Goal: Communication & Community: Participate in discussion

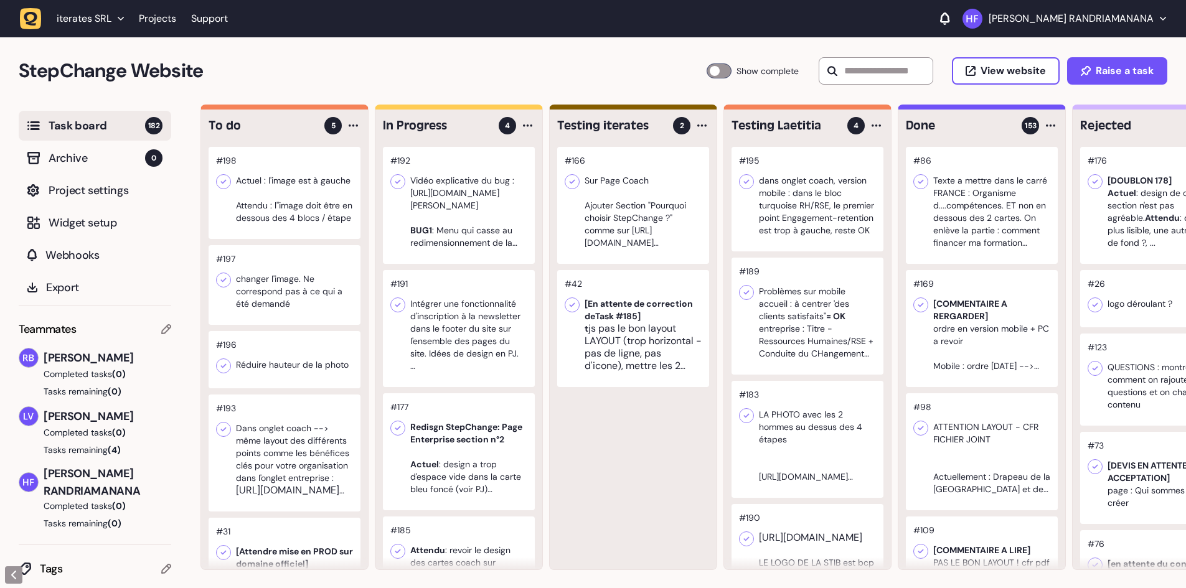
click at [442, 255] on div at bounding box center [459, 205] width 152 height 117
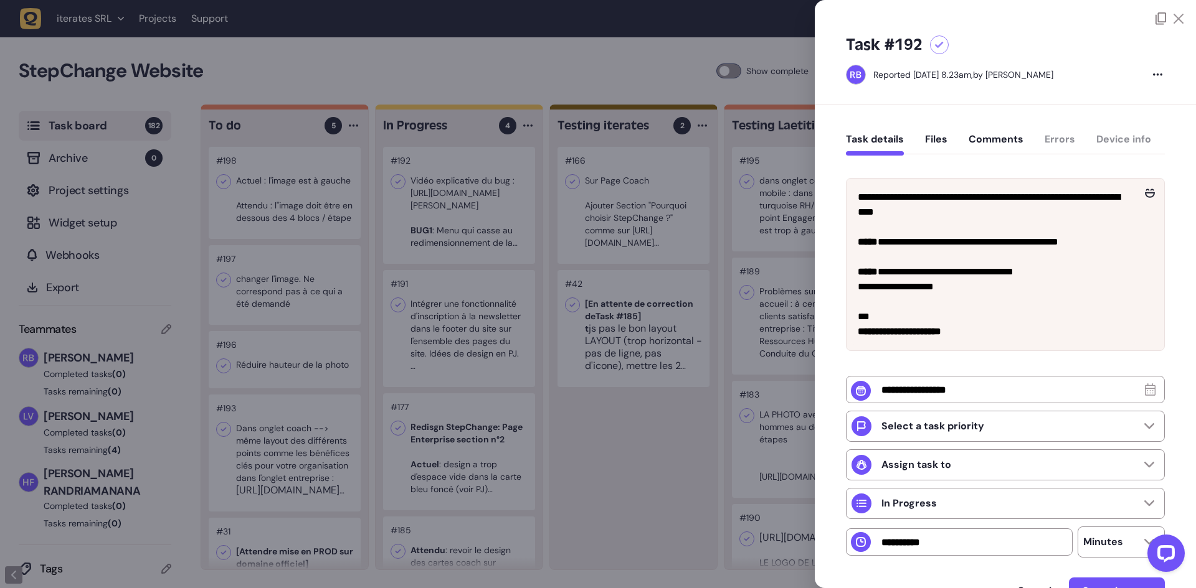
click at [598, 19] on div at bounding box center [598, 294] width 1196 height 588
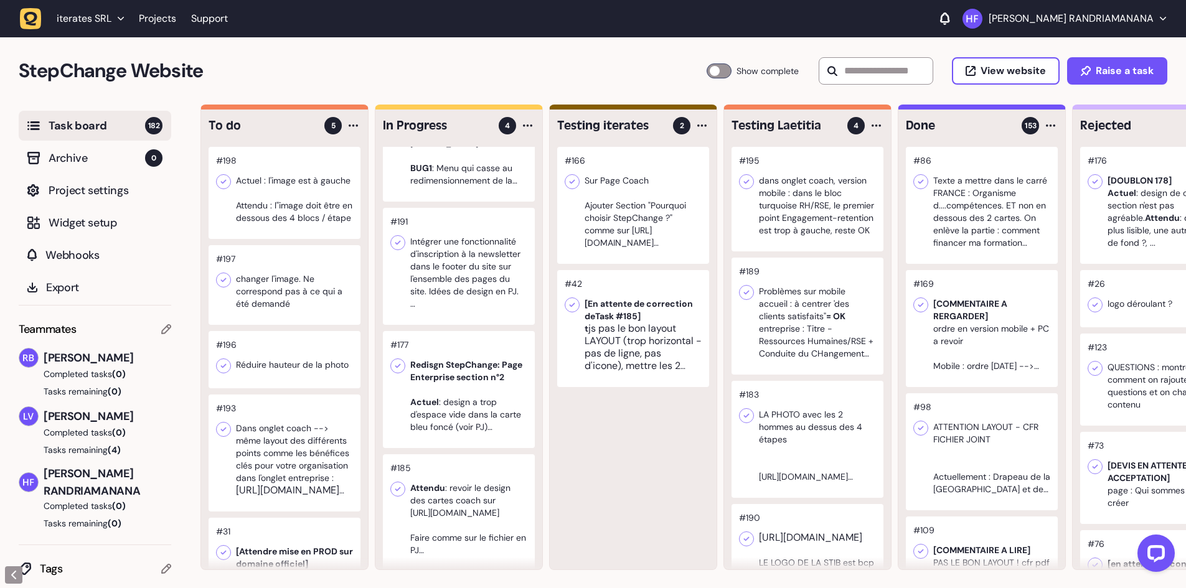
scroll to position [81, 0]
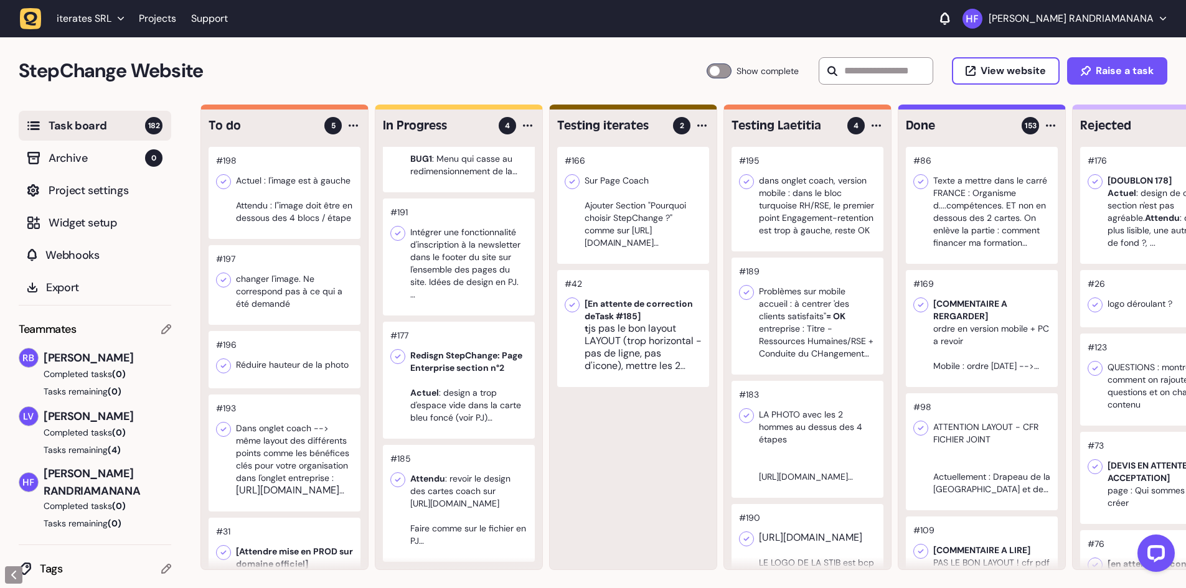
click at [455, 334] on div at bounding box center [459, 380] width 152 height 117
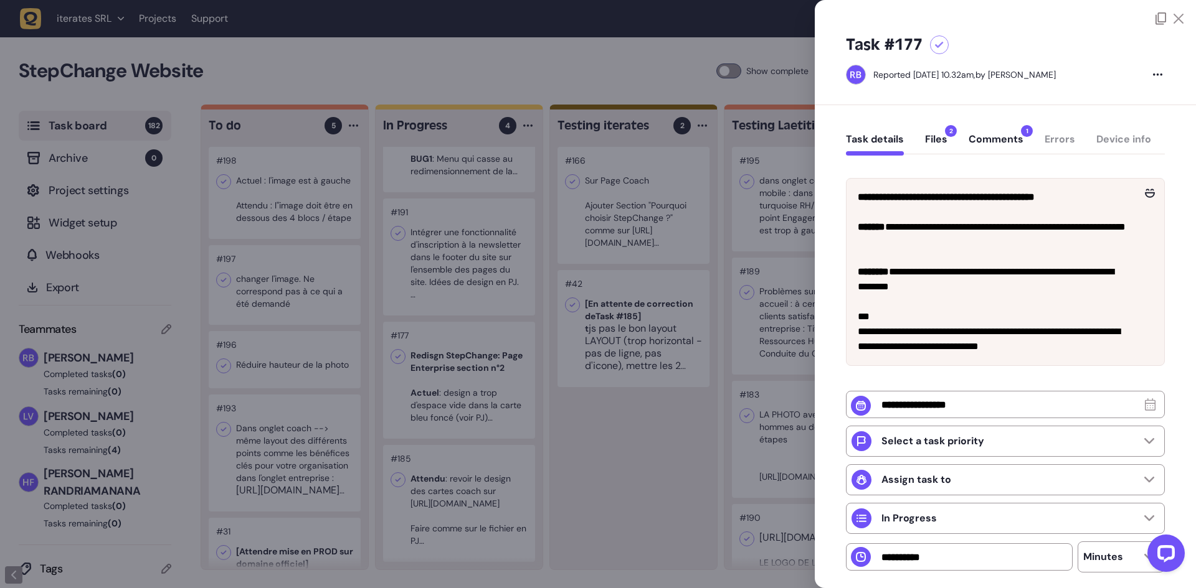
click at [685, 449] on div at bounding box center [598, 294] width 1196 height 588
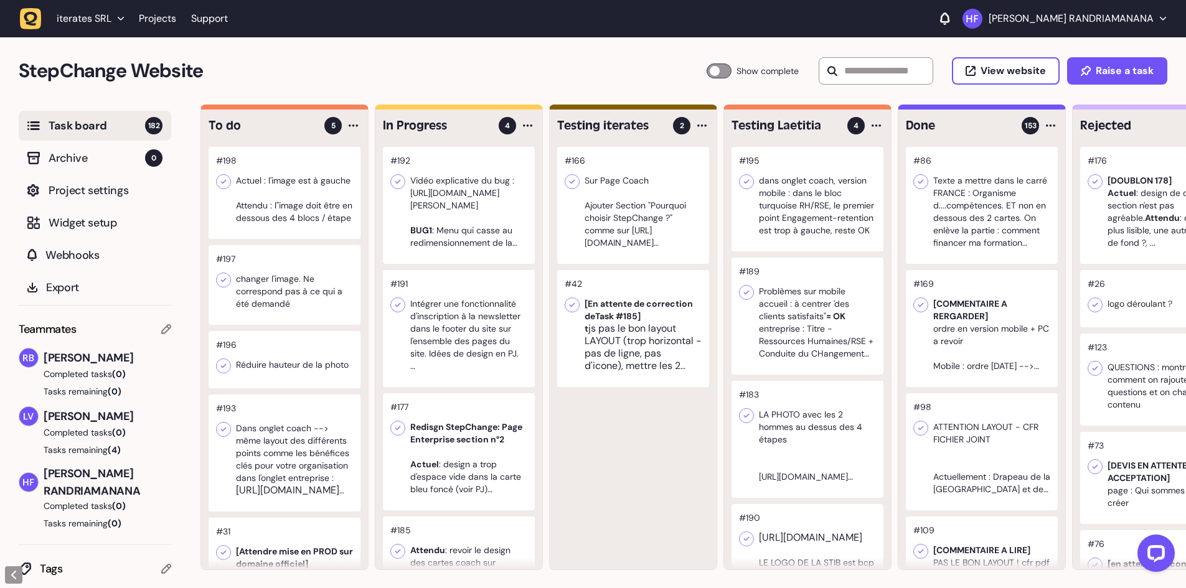
click at [474, 251] on div at bounding box center [459, 205] width 152 height 117
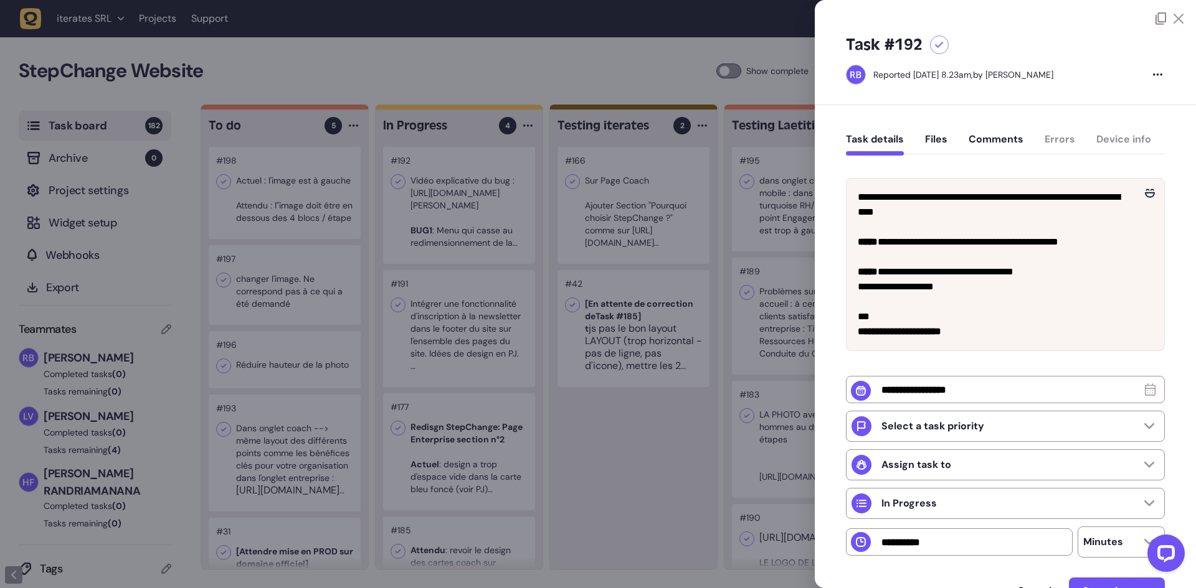
click at [935, 141] on button "Files" at bounding box center [936, 144] width 22 height 22
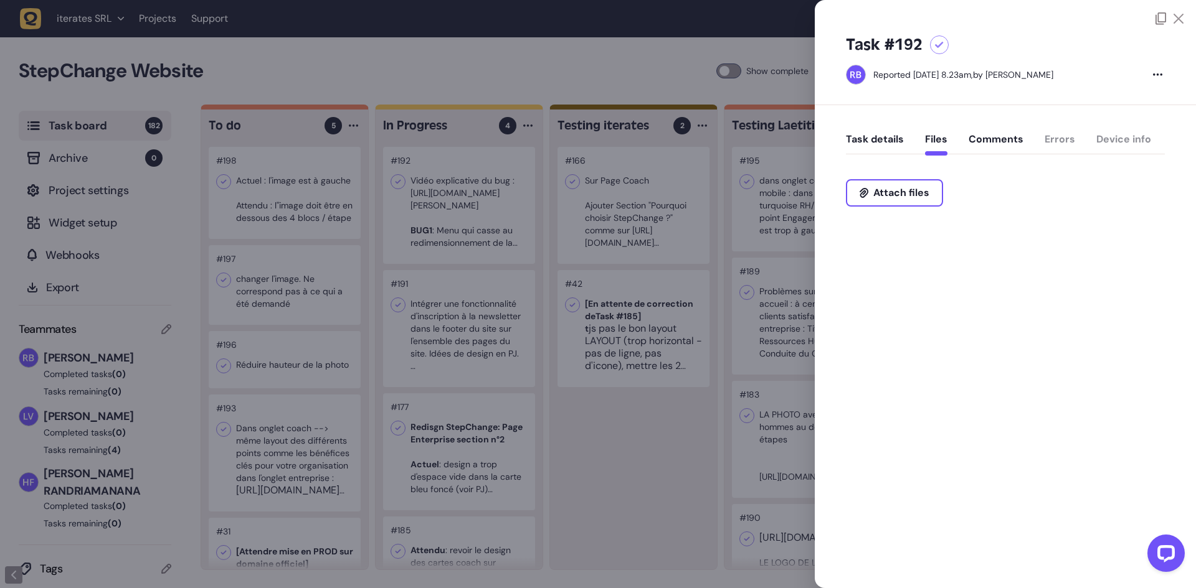
click at [896, 133] on button "Task details" at bounding box center [875, 144] width 58 height 22
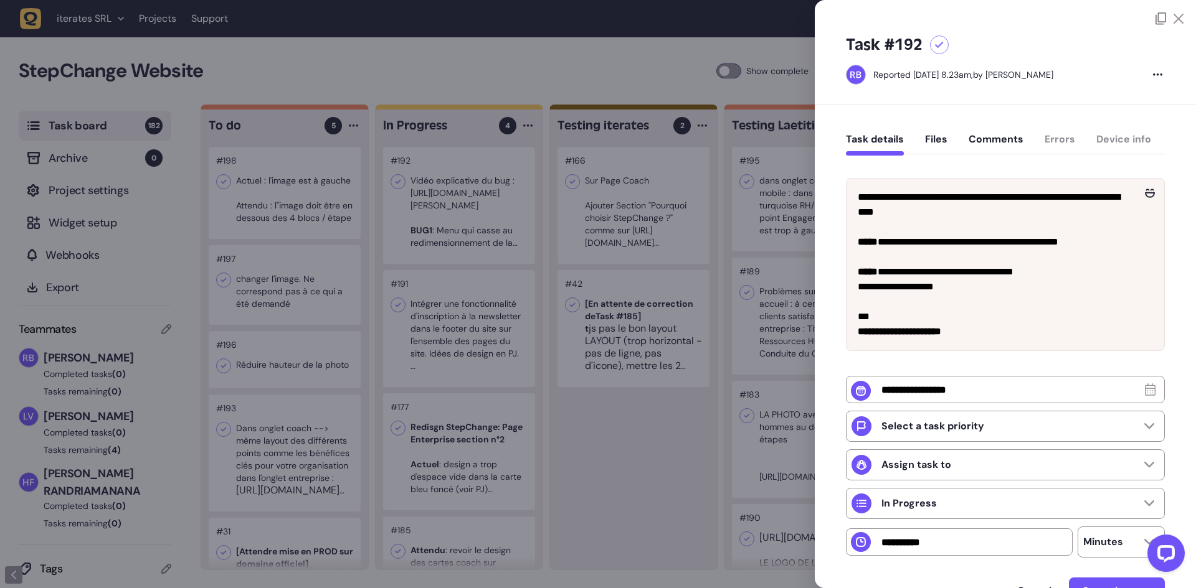
click at [633, 482] on div at bounding box center [598, 294] width 1196 height 588
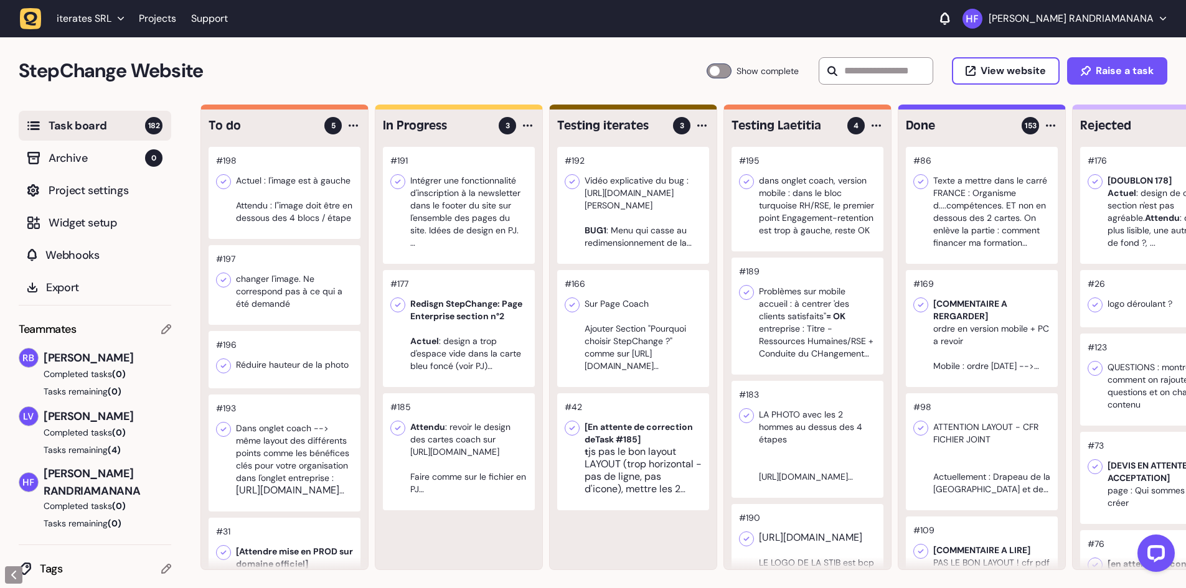
click at [506, 333] on div at bounding box center [459, 328] width 152 height 117
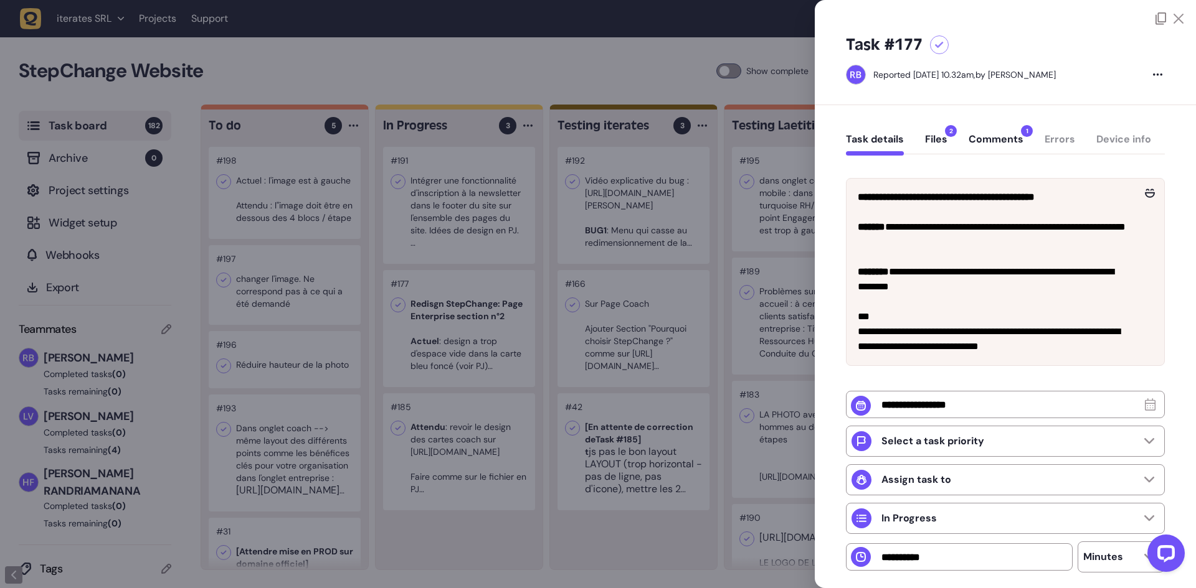
click at [1003, 139] on button "Comments 1" at bounding box center [995, 144] width 55 height 22
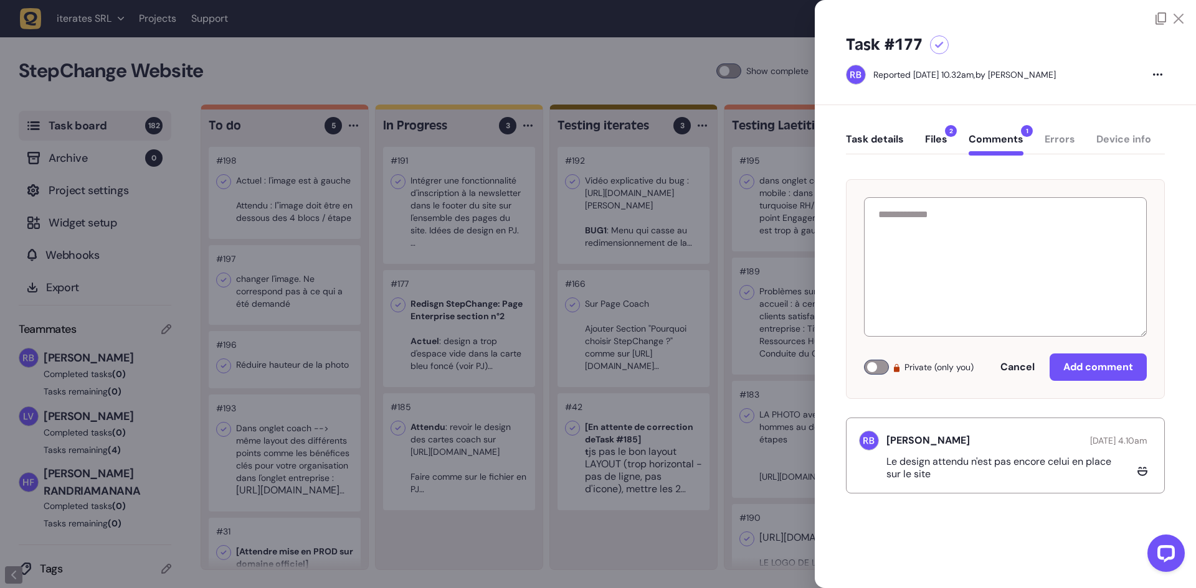
click at [943, 143] on button "Files 2" at bounding box center [936, 144] width 22 height 22
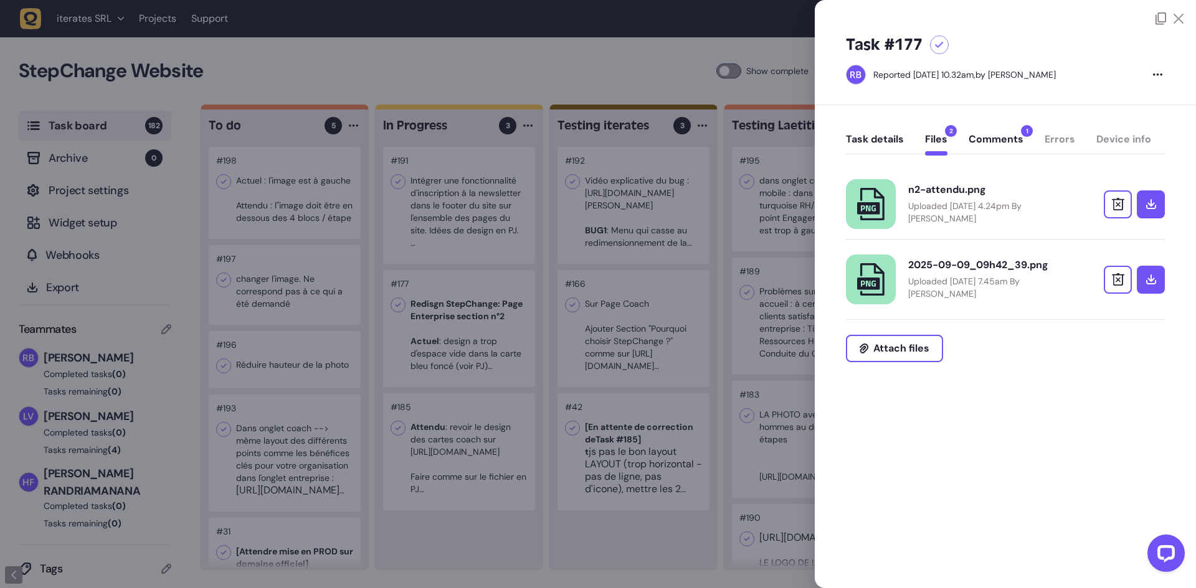
click at [961, 213] on p "Uploaded [DATE] 4.24pm By [PERSON_NAME]" at bounding box center [989, 212] width 162 height 25
click at [966, 257] on div "2025-09-09_09h42_39.png Uploaded [DATE] 7.45am By [PERSON_NAME]" at bounding box center [1005, 280] width 319 height 50
click at [966, 271] on link "2025-09-09_09h42_39.png Uploaded [DATE] 7.45am By [PERSON_NAME]" at bounding box center [989, 279] width 162 height 41
drag, startPoint x: 887, startPoint y: 139, endPoint x: 891, endPoint y: 148, distance: 9.2
click at [887, 139] on button "Task details" at bounding box center [875, 144] width 58 height 22
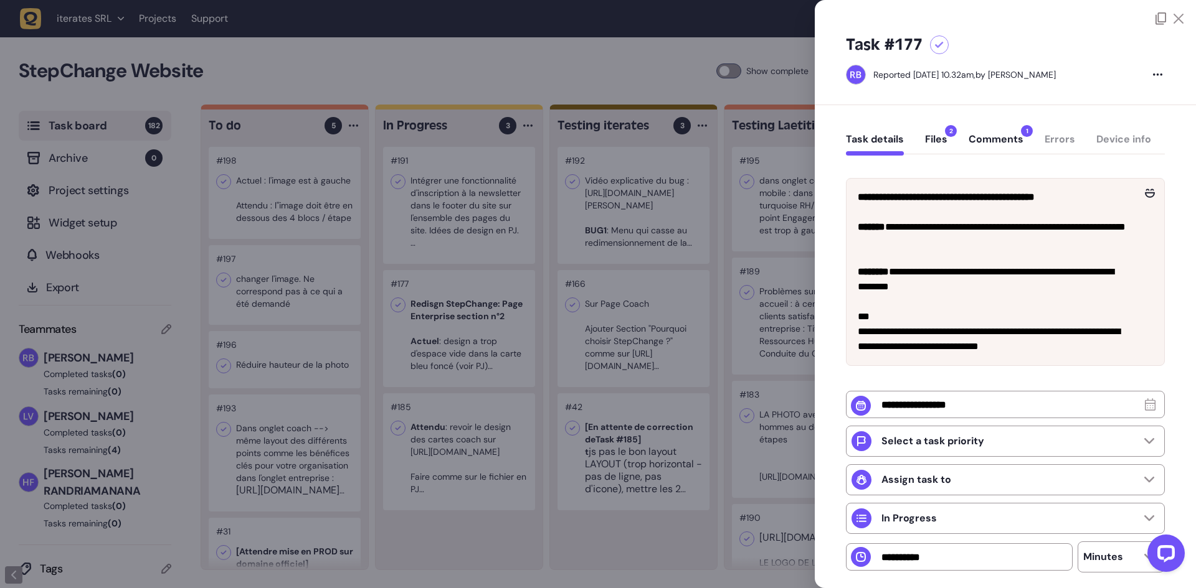
click at [939, 150] on button "Files 2" at bounding box center [936, 144] width 22 height 22
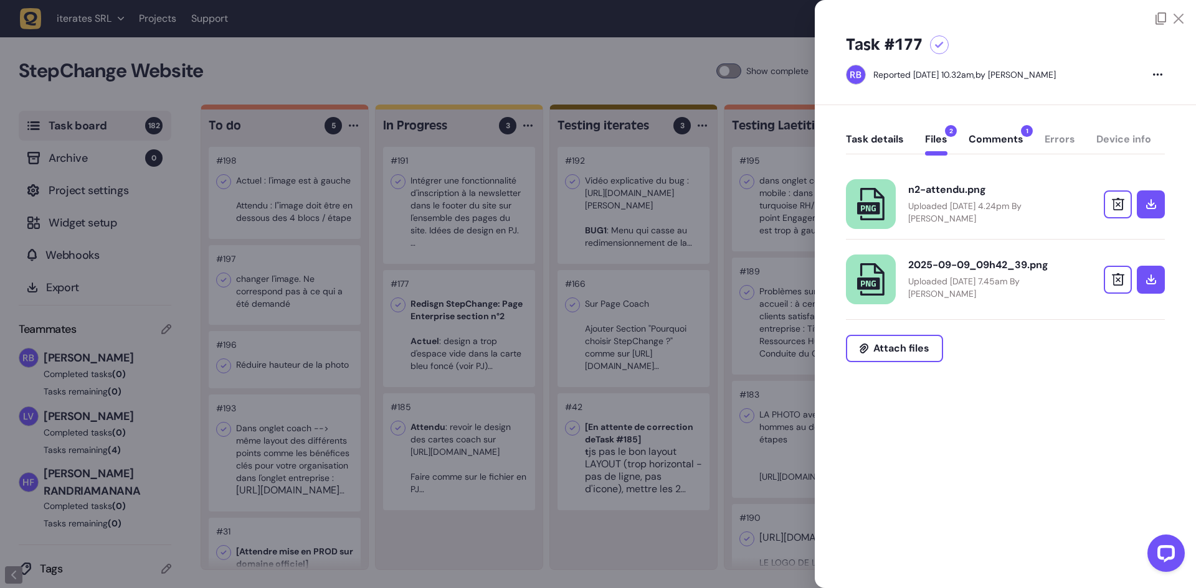
click at [963, 265] on div "2025-09-09_09h42_39.png" at bounding box center [989, 265] width 162 height 12
click at [952, 203] on p "Uploaded [DATE] 4.24pm By [PERSON_NAME]" at bounding box center [989, 212] width 162 height 25
click at [405, 184] on div at bounding box center [598, 294] width 1196 height 588
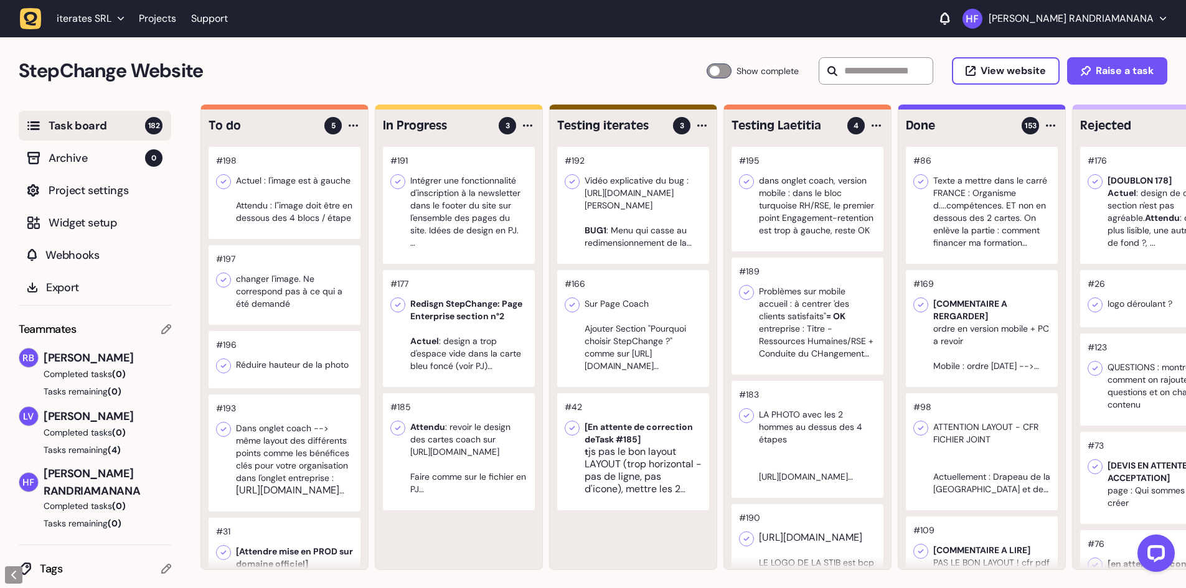
click at [493, 282] on div at bounding box center [459, 328] width 152 height 117
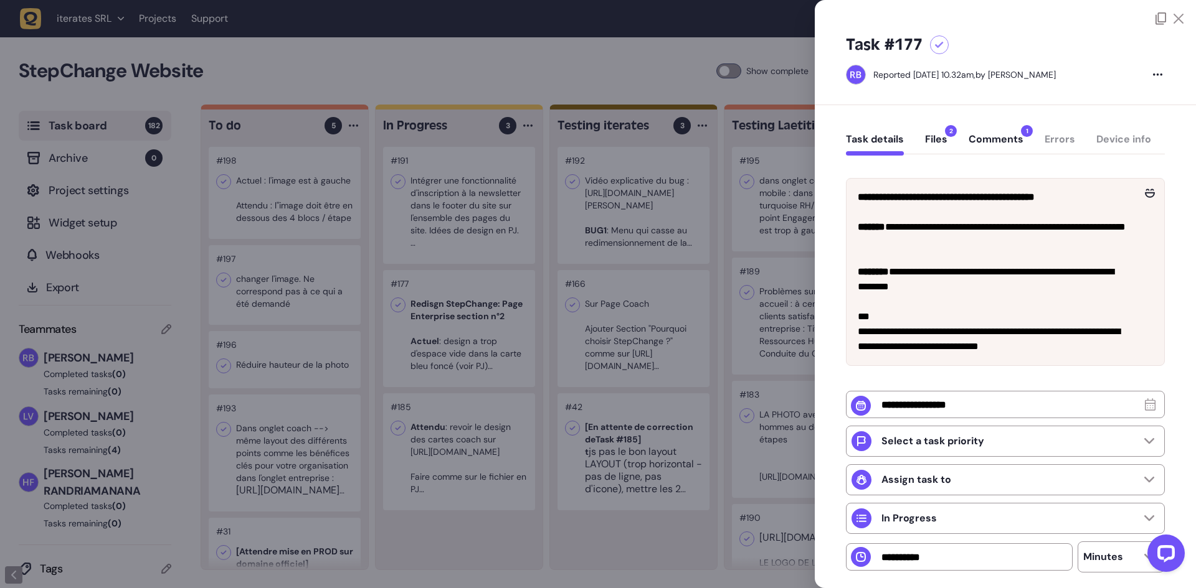
click at [493, 282] on div at bounding box center [598, 294] width 1196 height 588
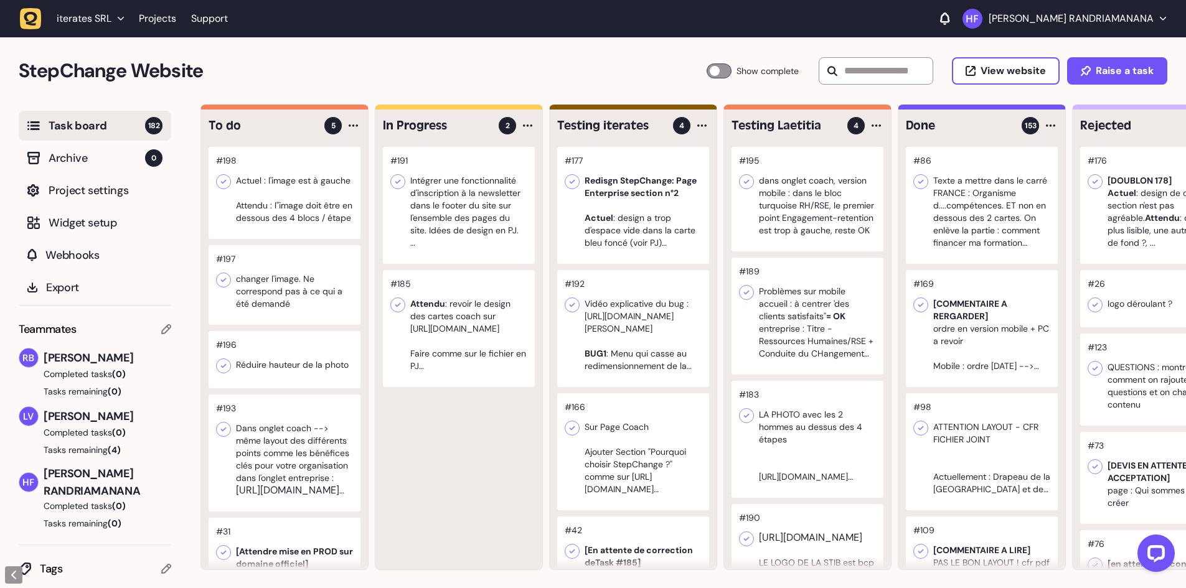
click at [504, 320] on div at bounding box center [459, 328] width 152 height 117
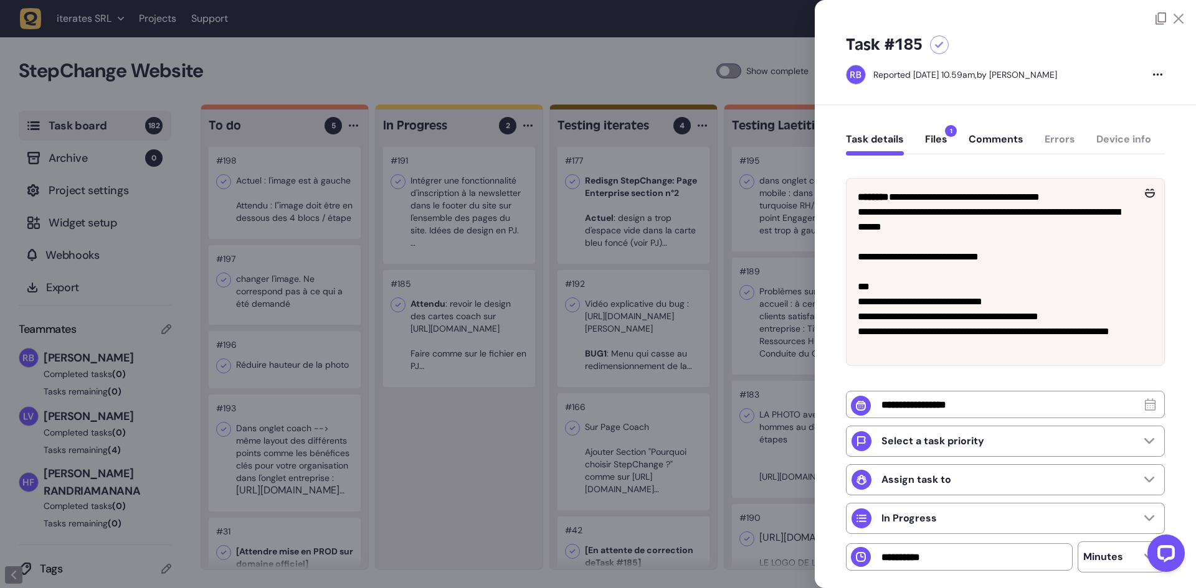
click at [509, 464] on div at bounding box center [598, 294] width 1196 height 588
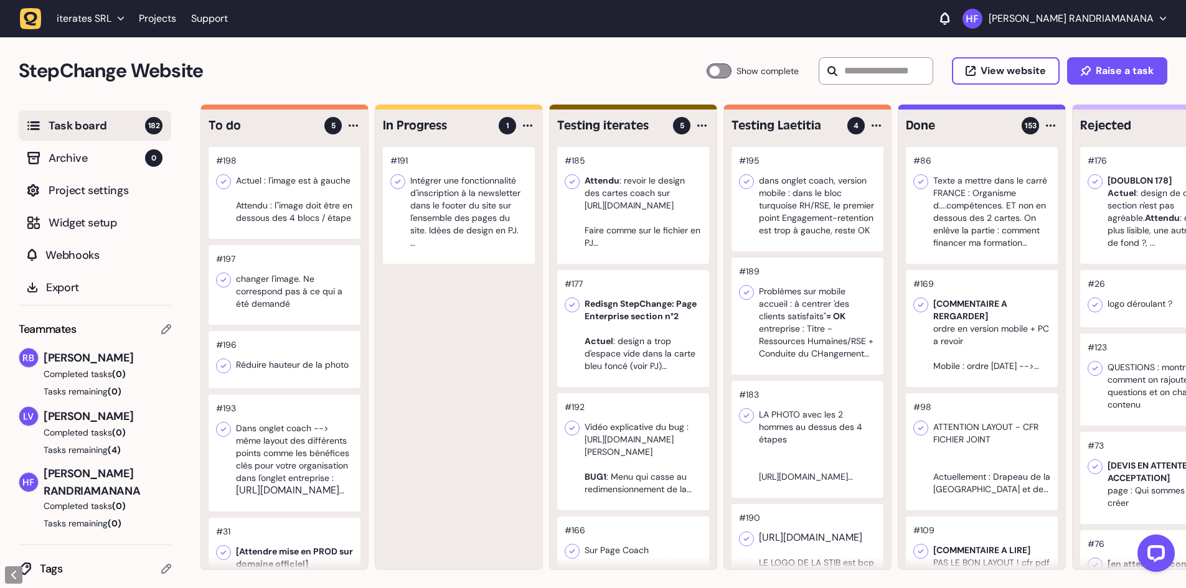
click at [482, 221] on div at bounding box center [459, 205] width 152 height 117
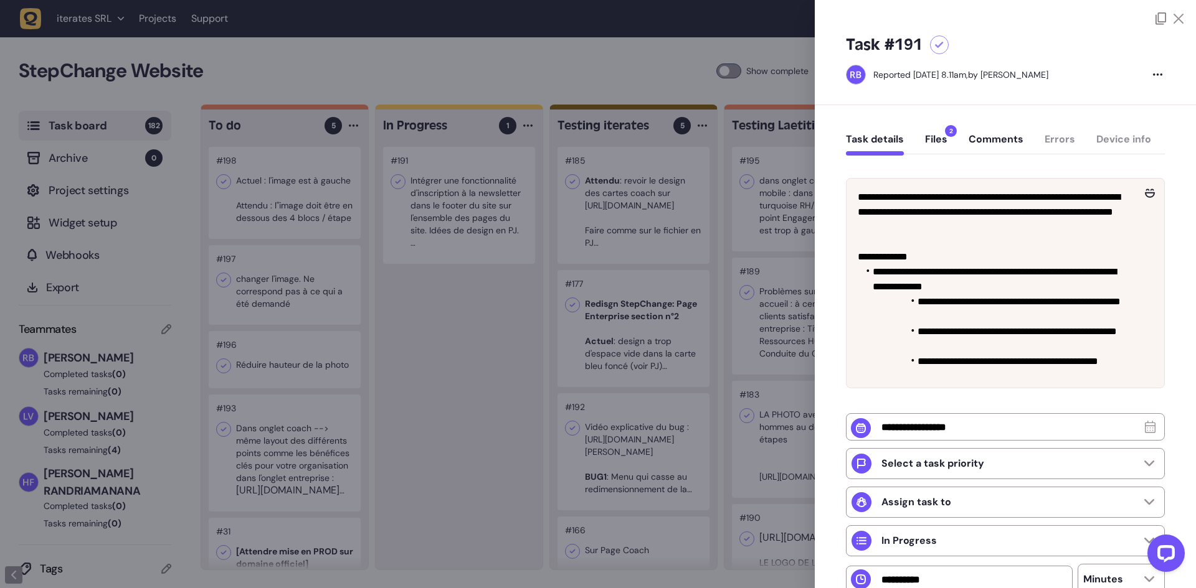
scroll to position [62, 0]
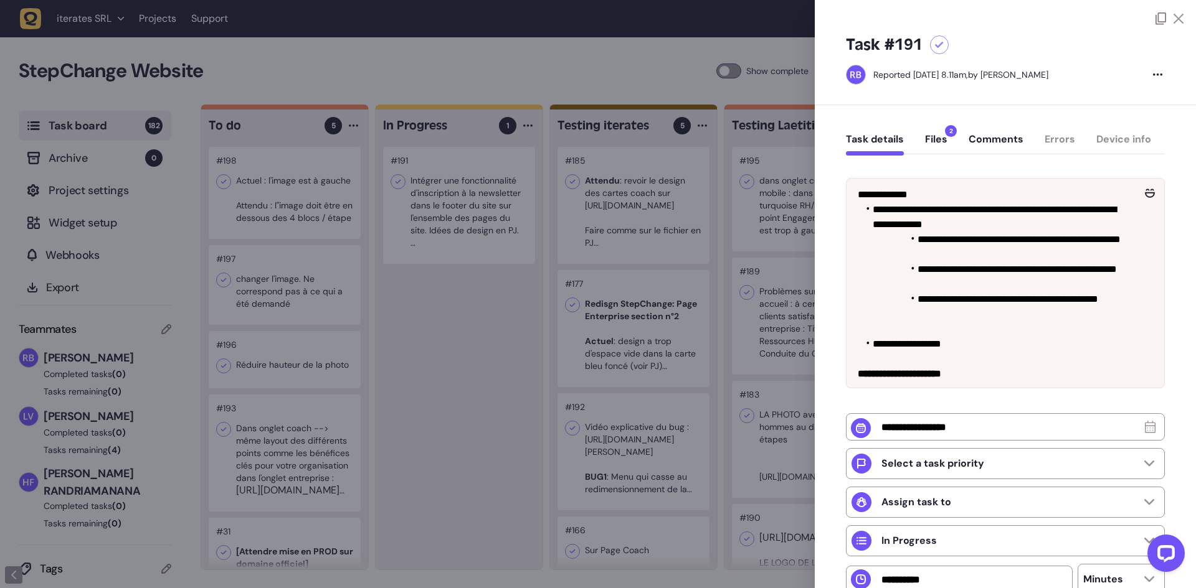
click at [935, 145] on button "Files 2" at bounding box center [936, 144] width 22 height 22
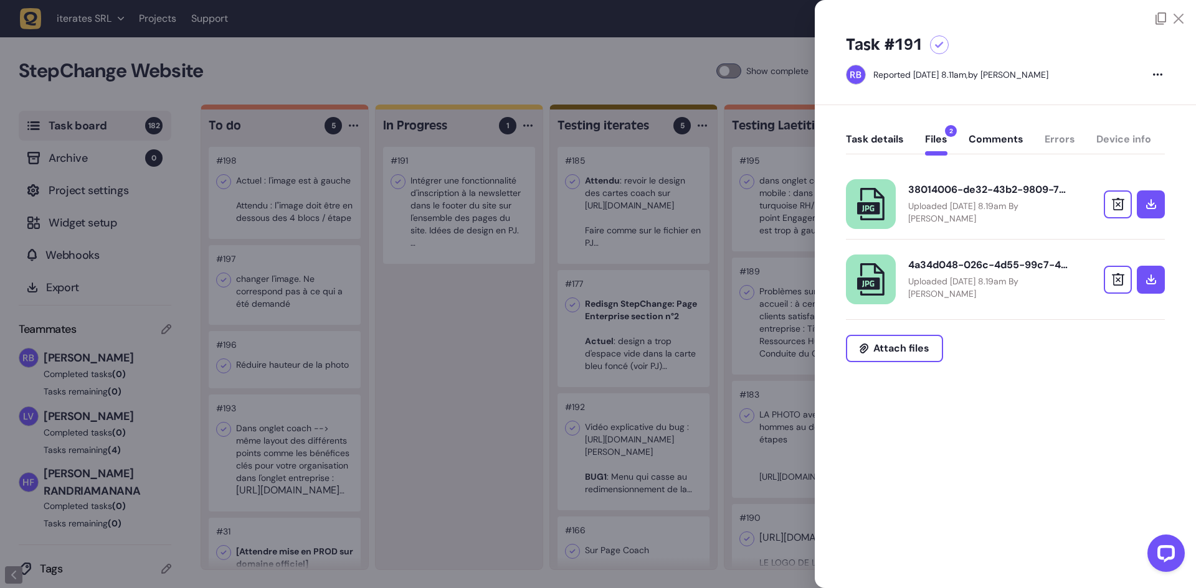
click at [996, 219] on p "Uploaded [DATE] 8.19am By [PERSON_NAME]" at bounding box center [989, 212] width 162 height 25
click at [988, 280] on p "Uploaded [DATE] 8.19am By [PERSON_NAME]" at bounding box center [989, 287] width 162 height 25
click at [869, 154] on button "Task details" at bounding box center [875, 144] width 58 height 22
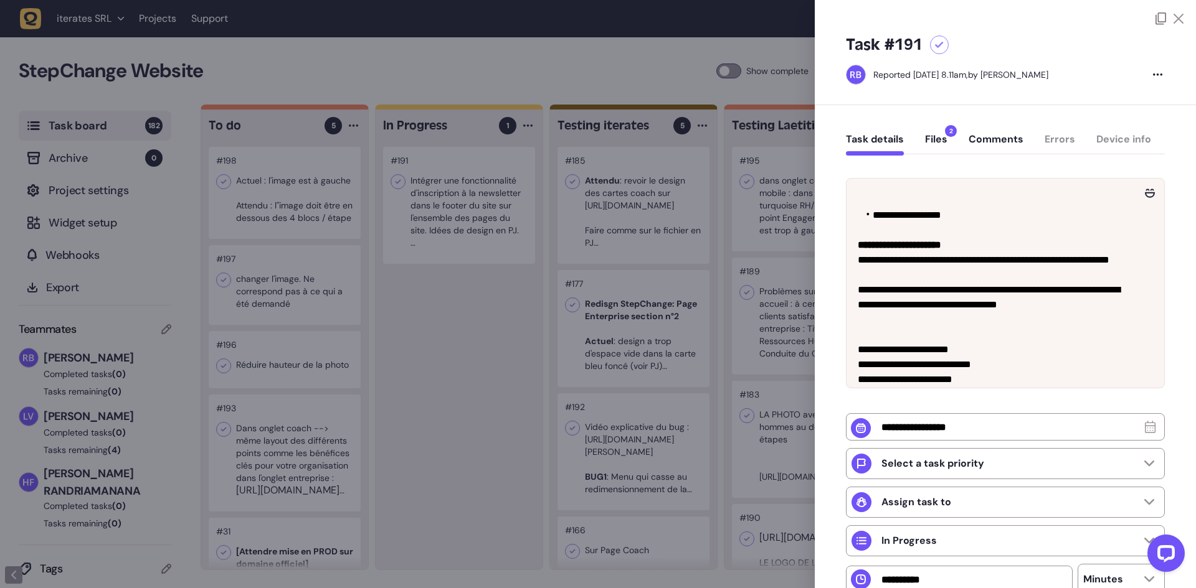
scroll to position [202, 0]
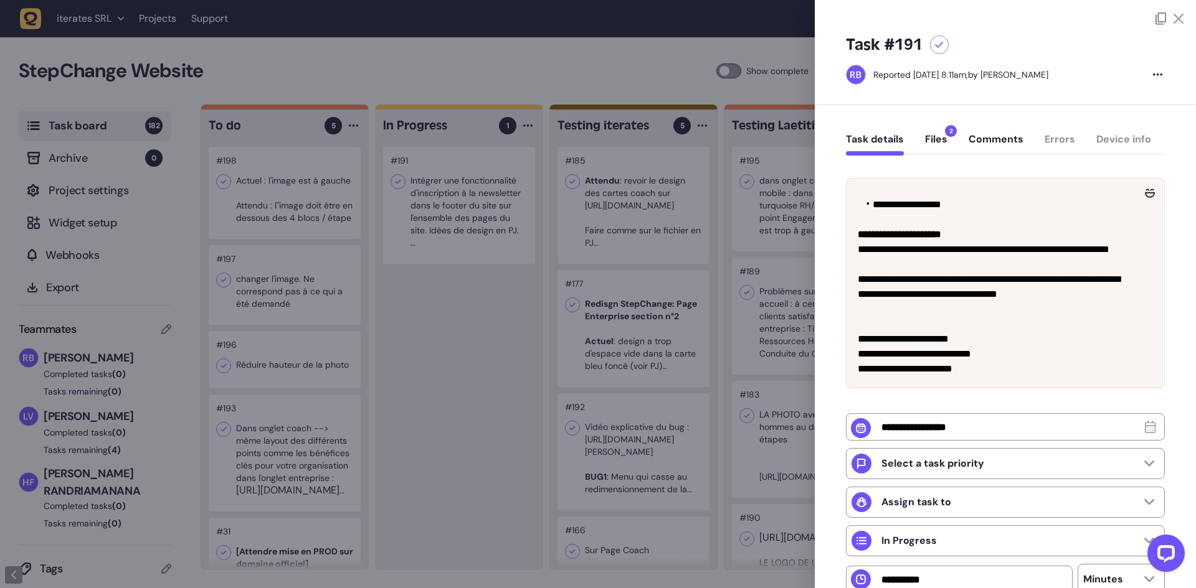
click at [1159, 22] on icon at bounding box center [1160, 18] width 11 height 12
click at [486, 372] on div at bounding box center [598, 294] width 1196 height 588
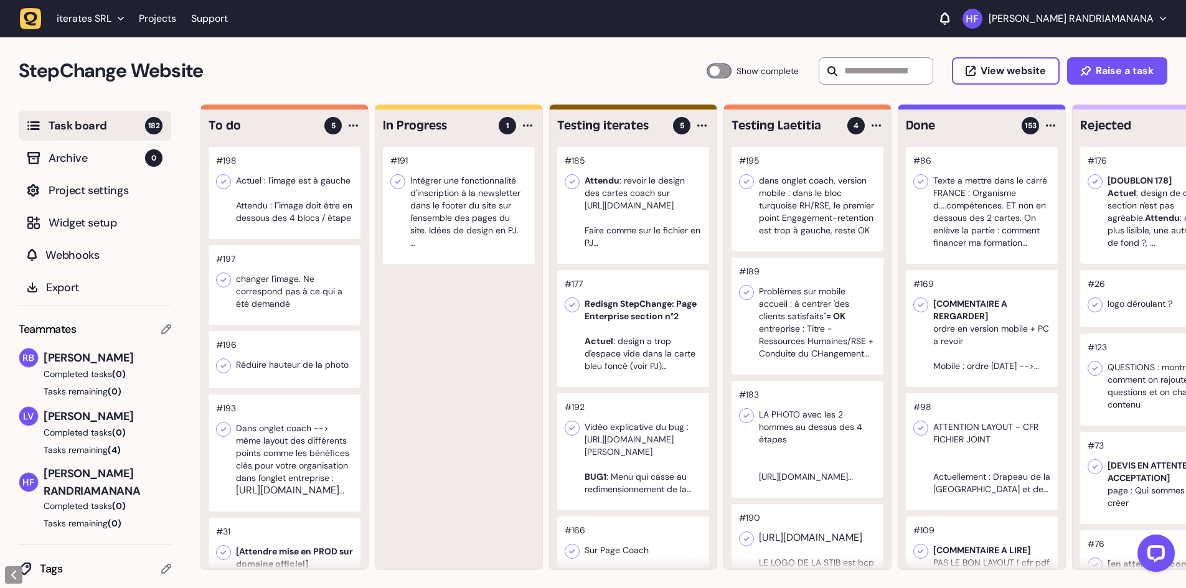
click at [309, 316] on div at bounding box center [285, 285] width 152 height 80
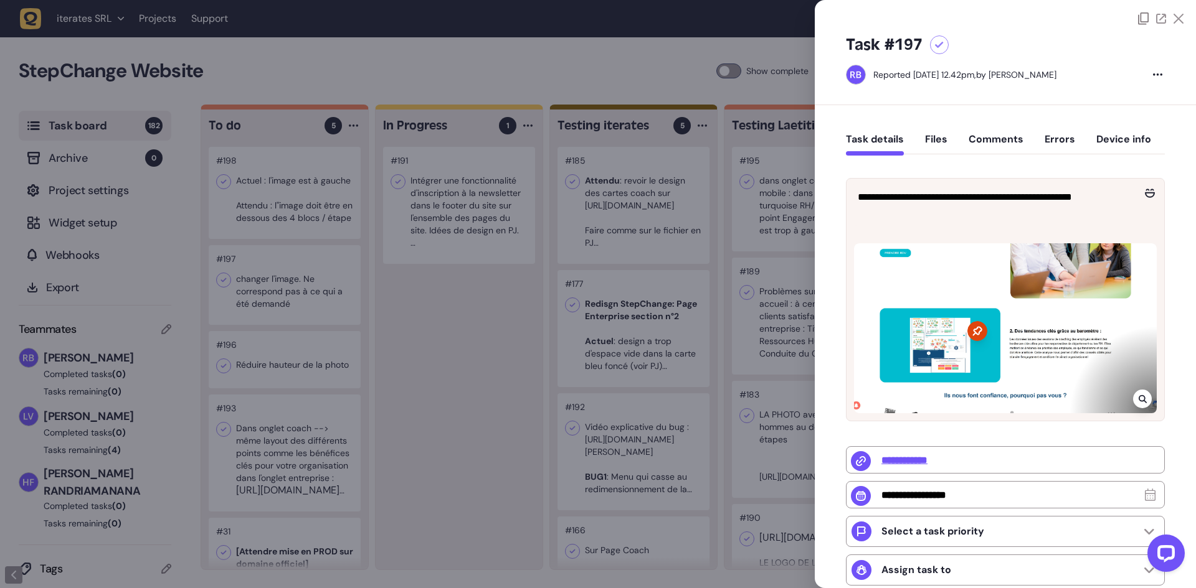
click at [458, 356] on div at bounding box center [598, 294] width 1196 height 588
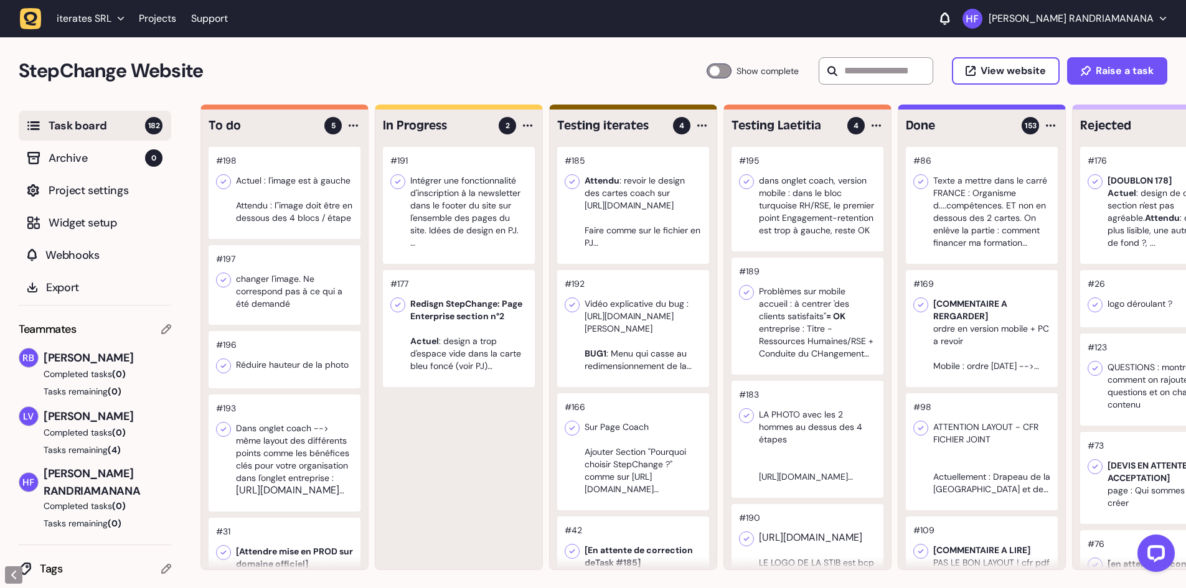
click at [472, 290] on div at bounding box center [459, 328] width 152 height 117
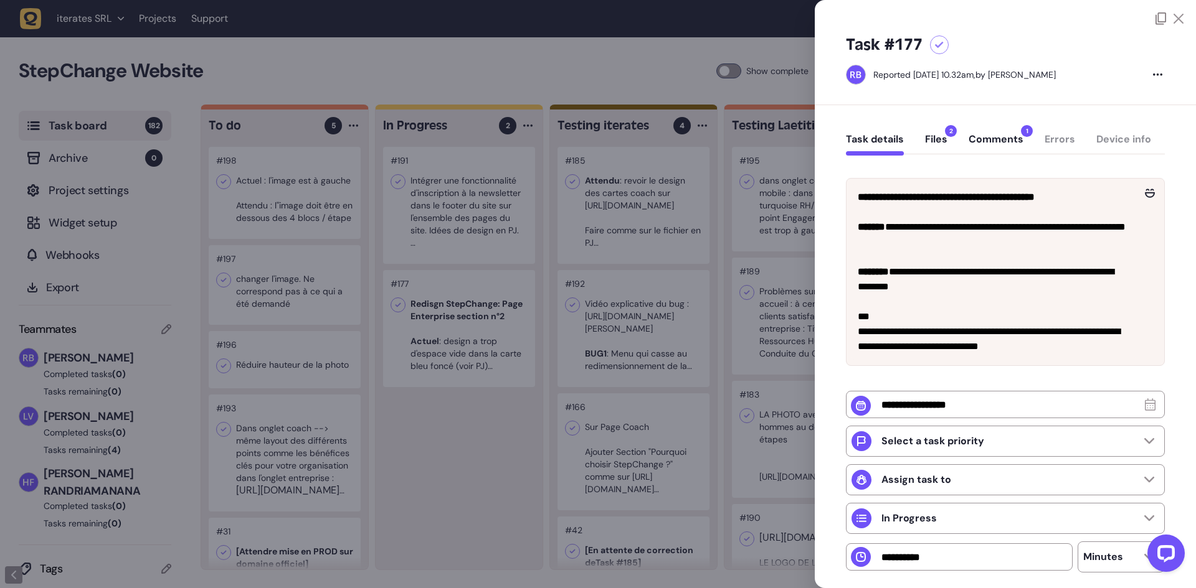
click at [483, 436] on div at bounding box center [598, 294] width 1196 height 588
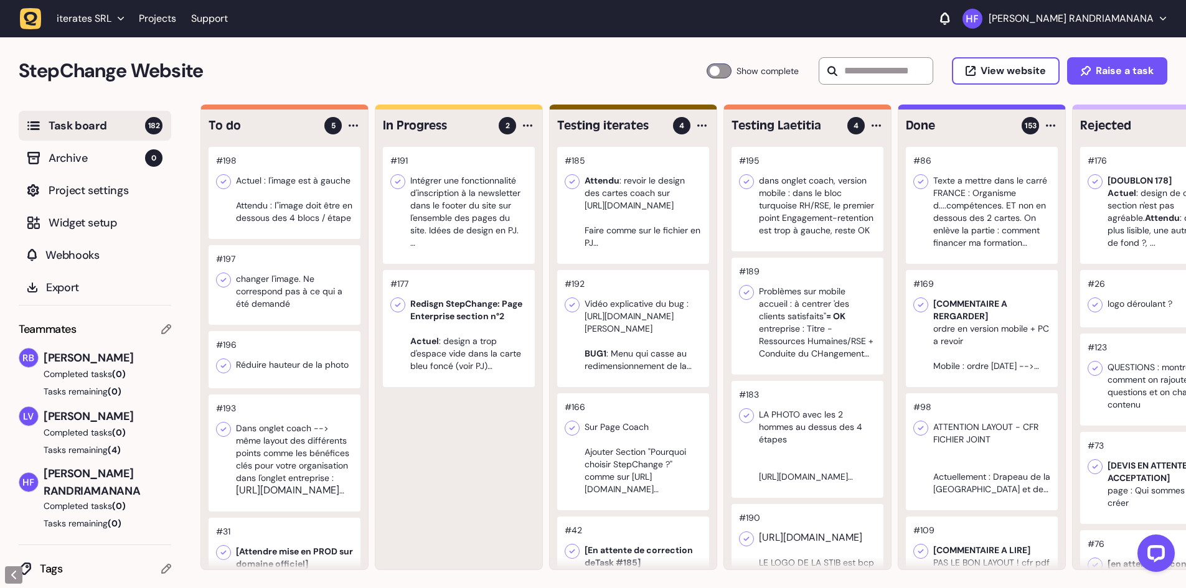
click at [307, 306] on div at bounding box center [285, 285] width 152 height 80
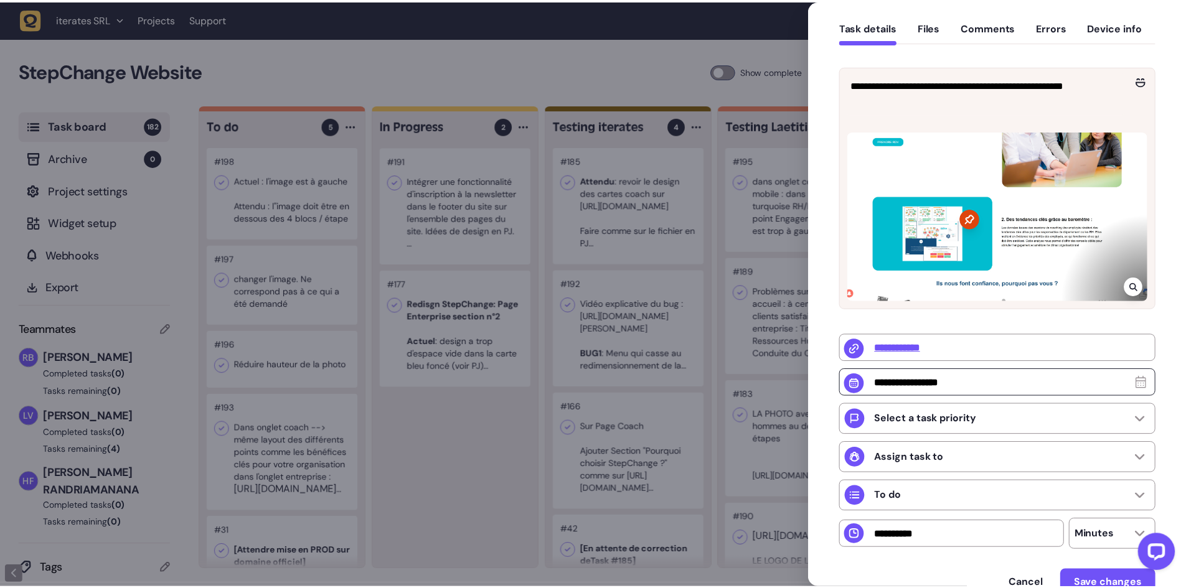
scroll to position [125, 0]
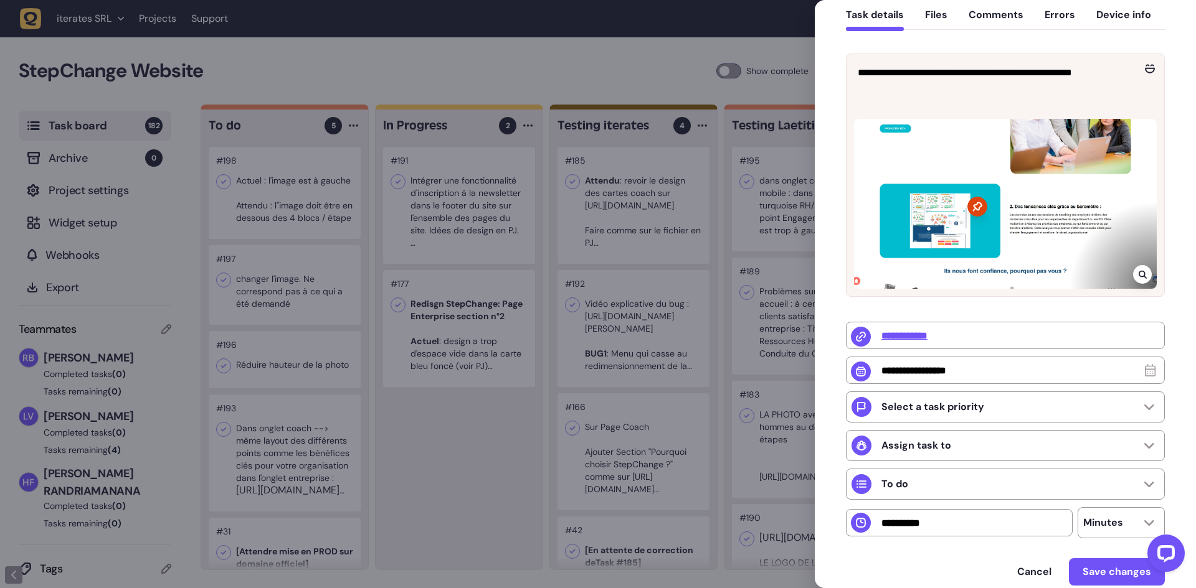
click at [471, 428] on div at bounding box center [598, 294] width 1196 height 588
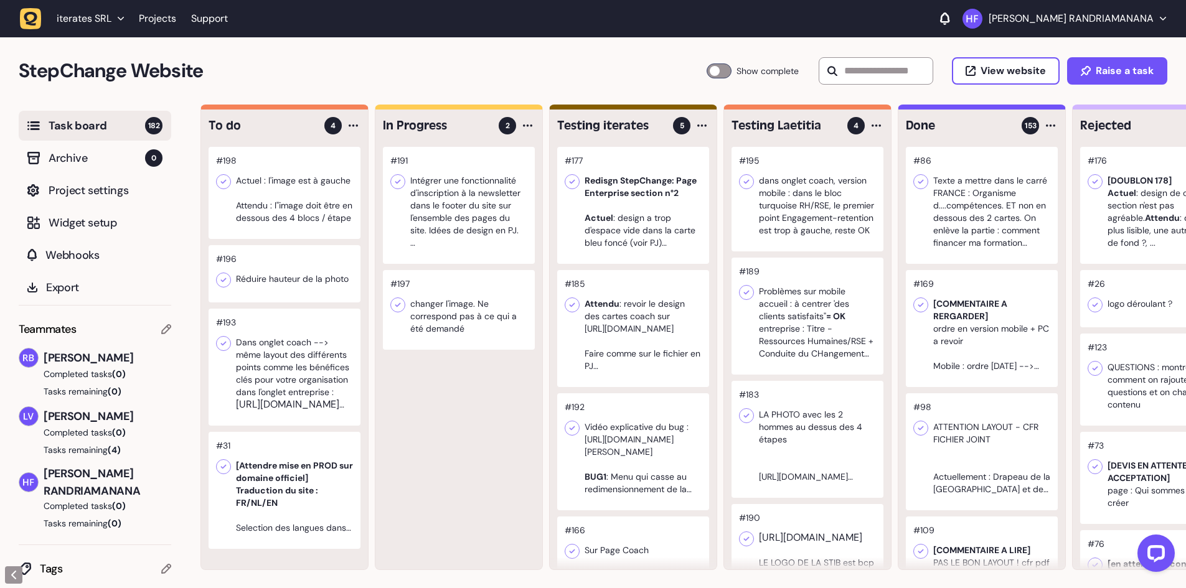
click at [343, 303] on div at bounding box center [285, 273] width 152 height 57
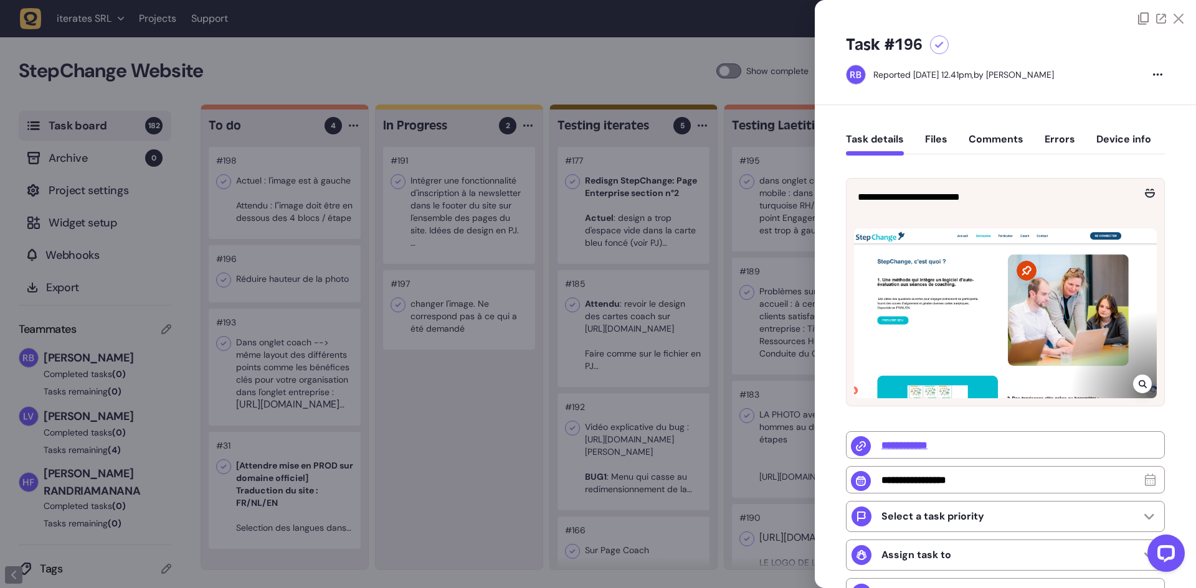
click at [495, 499] on div at bounding box center [598, 294] width 1196 height 588
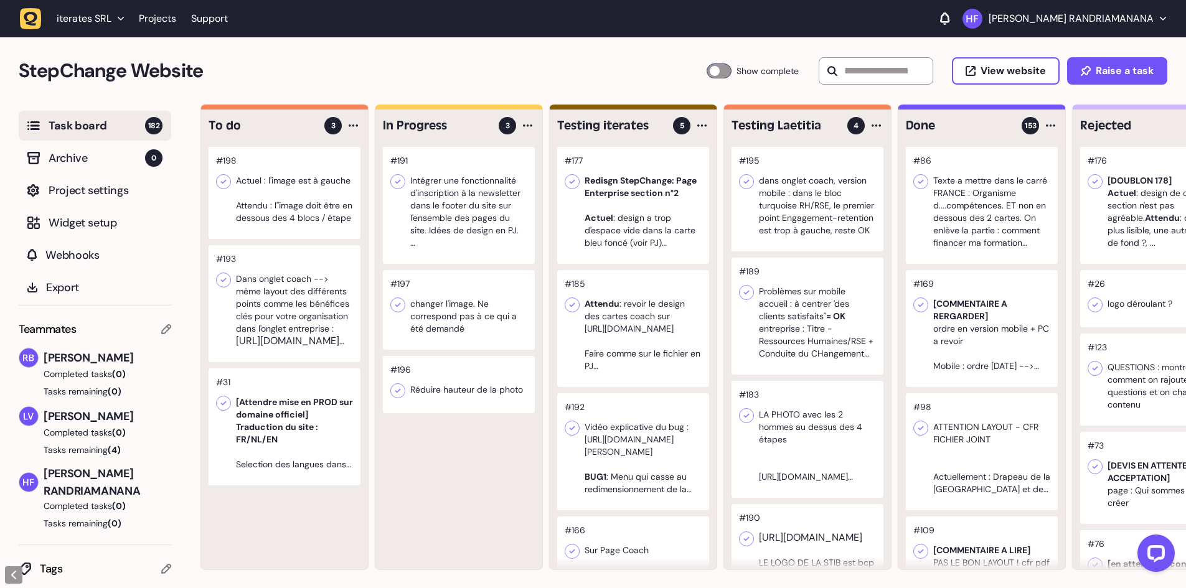
click at [302, 215] on div at bounding box center [285, 193] width 152 height 92
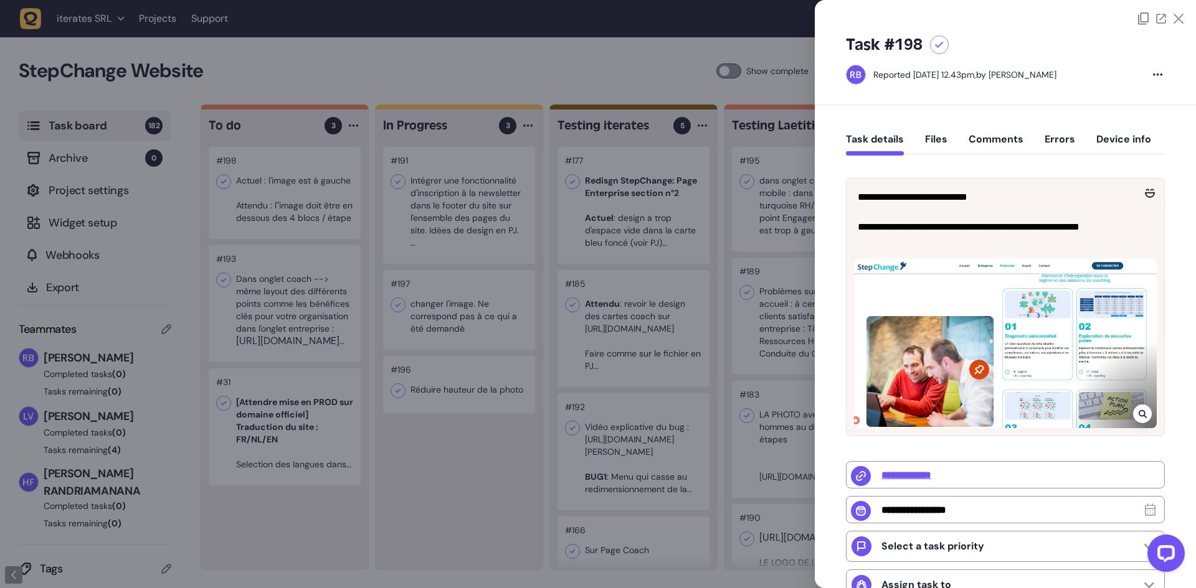
click at [314, 314] on div at bounding box center [598, 294] width 1196 height 588
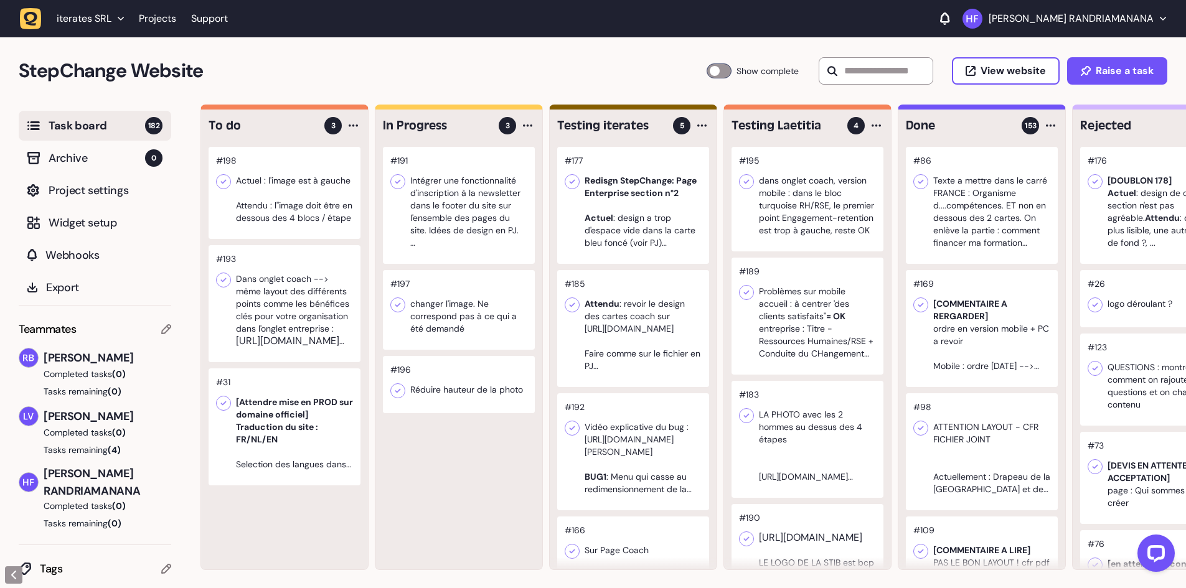
click at [319, 303] on div at bounding box center [285, 303] width 152 height 117
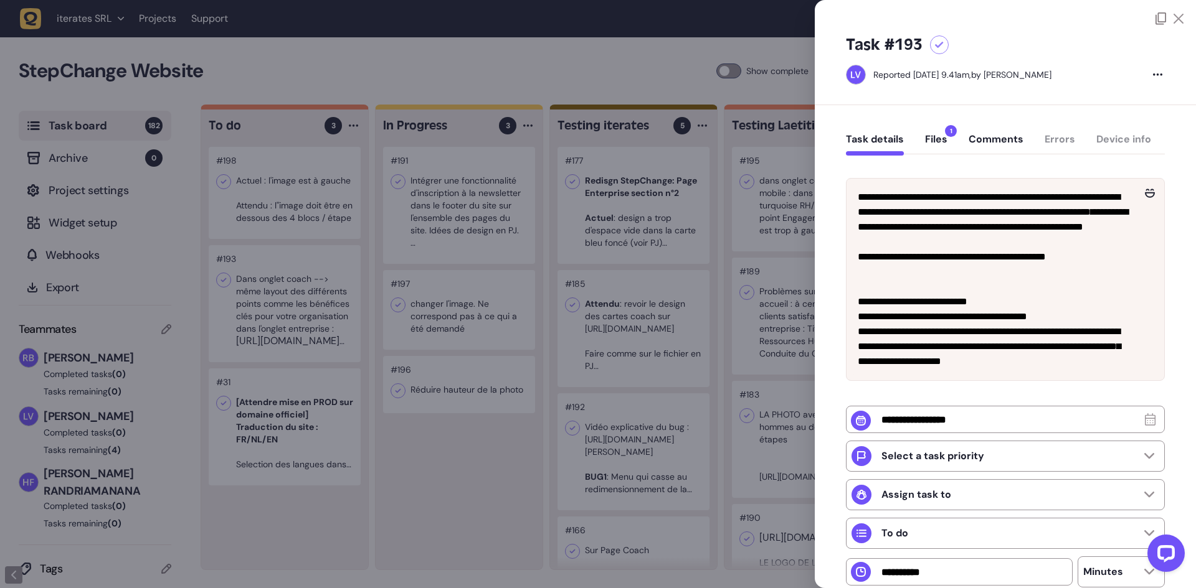
drag, startPoint x: 332, startPoint y: 80, endPoint x: 319, endPoint y: 4, distance: 77.7
click at [333, 80] on div at bounding box center [598, 294] width 1196 height 588
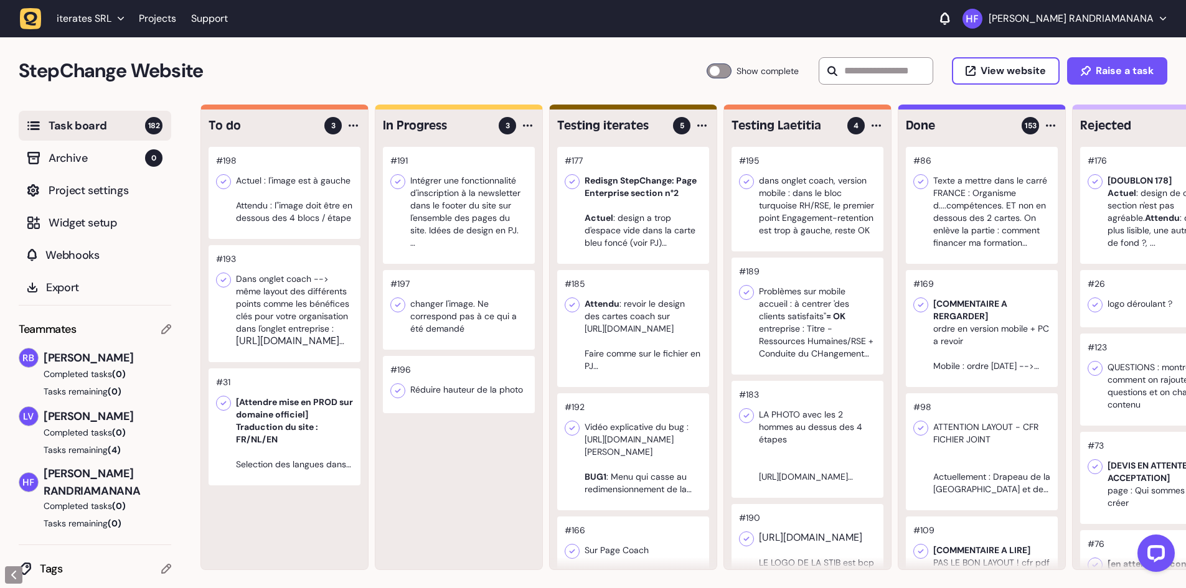
click at [492, 238] on div at bounding box center [459, 205] width 152 height 117
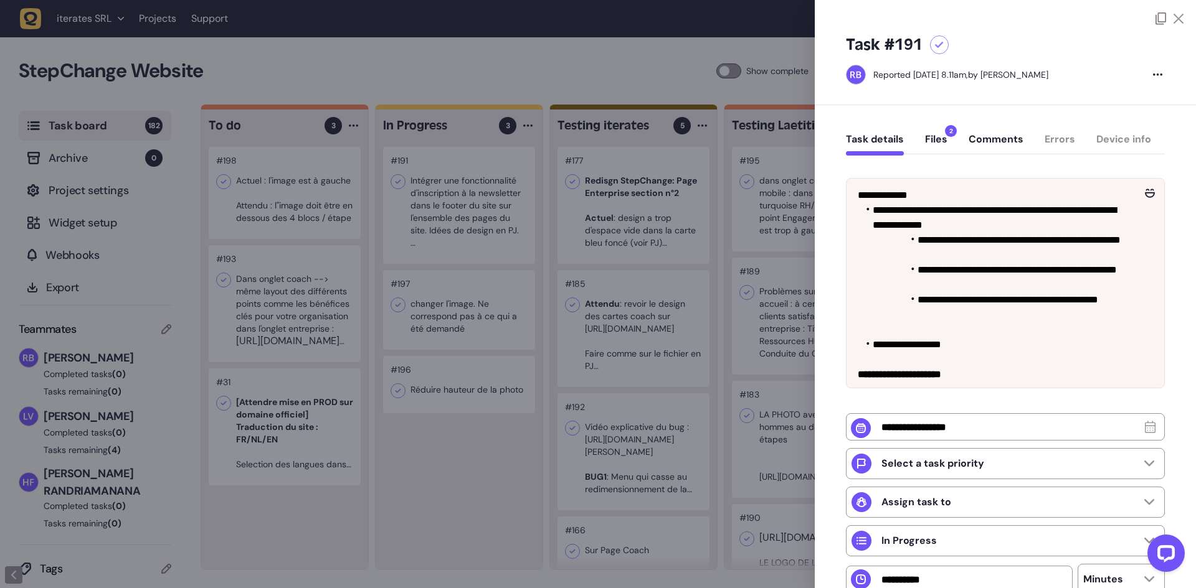
scroll to position [62, 0]
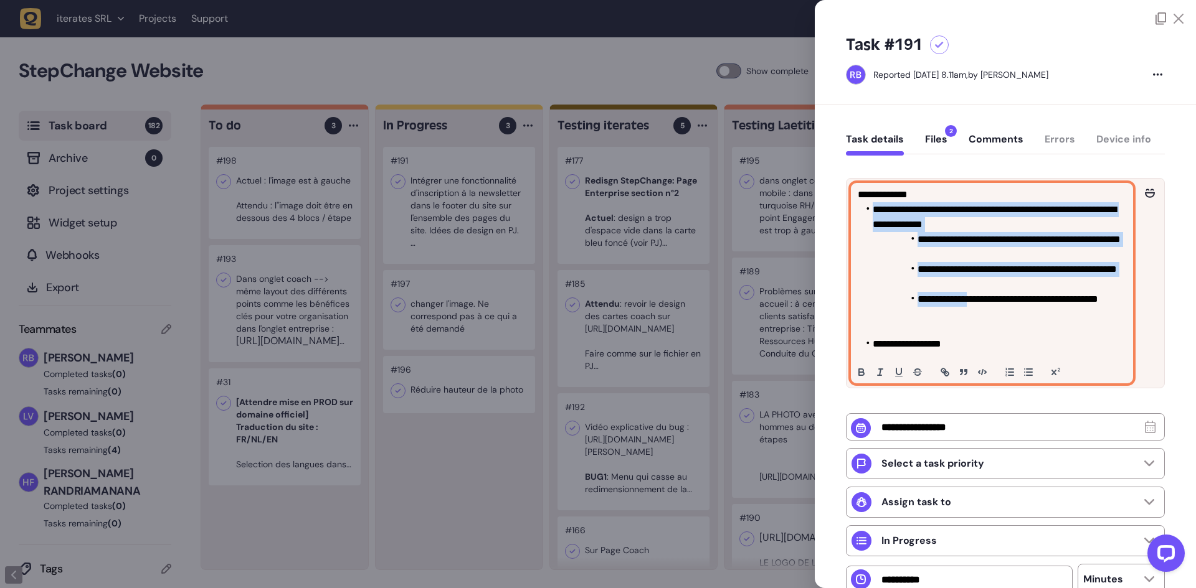
drag, startPoint x: 867, startPoint y: 211, endPoint x: 941, endPoint y: 321, distance: 132.8
click at [941, 321] on ul "**********" at bounding box center [991, 262] width 268 height 120
click at [941, 321] on div at bounding box center [941, 321] width 0 height 0
click at [979, 321] on div at bounding box center [1000, 321] width 118 height 0
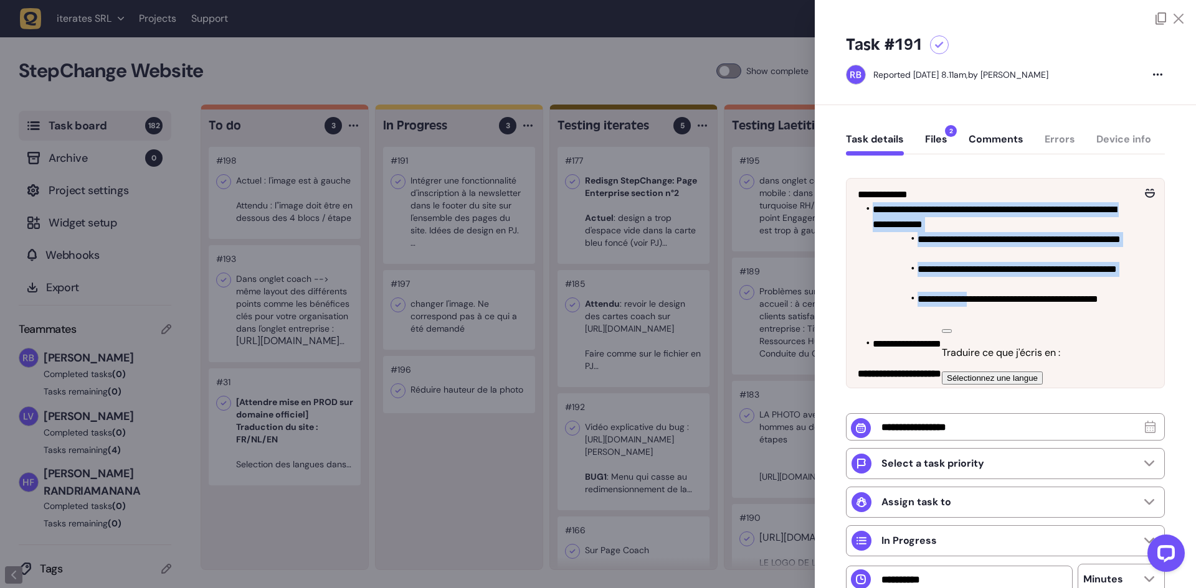
click at [951, 329] on button "button" at bounding box center [946, 331] width 10 height 4
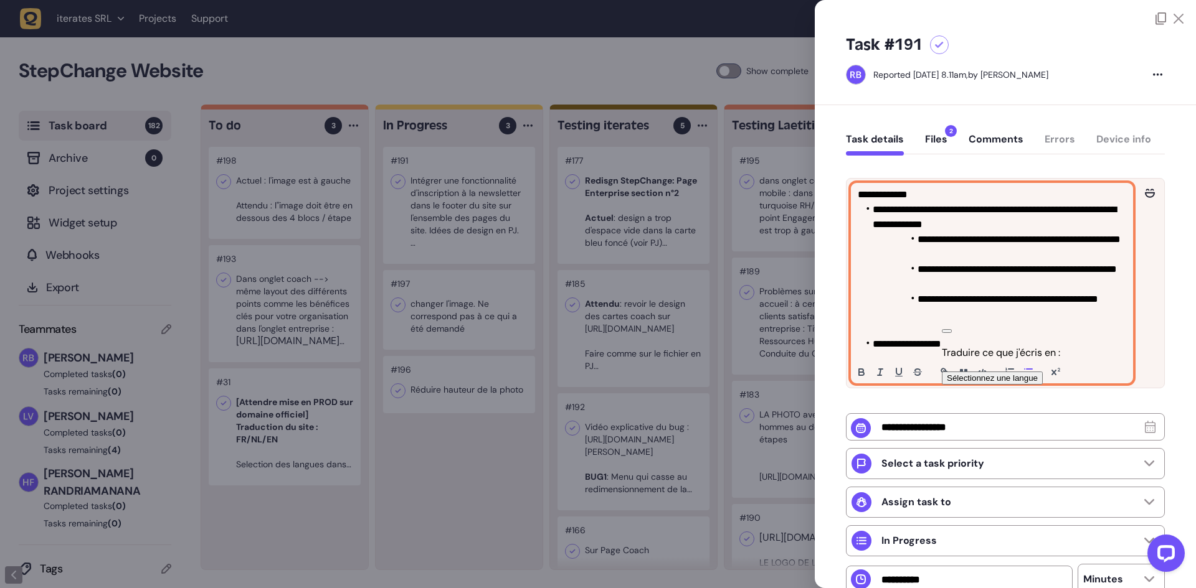
click at [998, 184] on p at bounding box center [991, 179] width 268 height 15
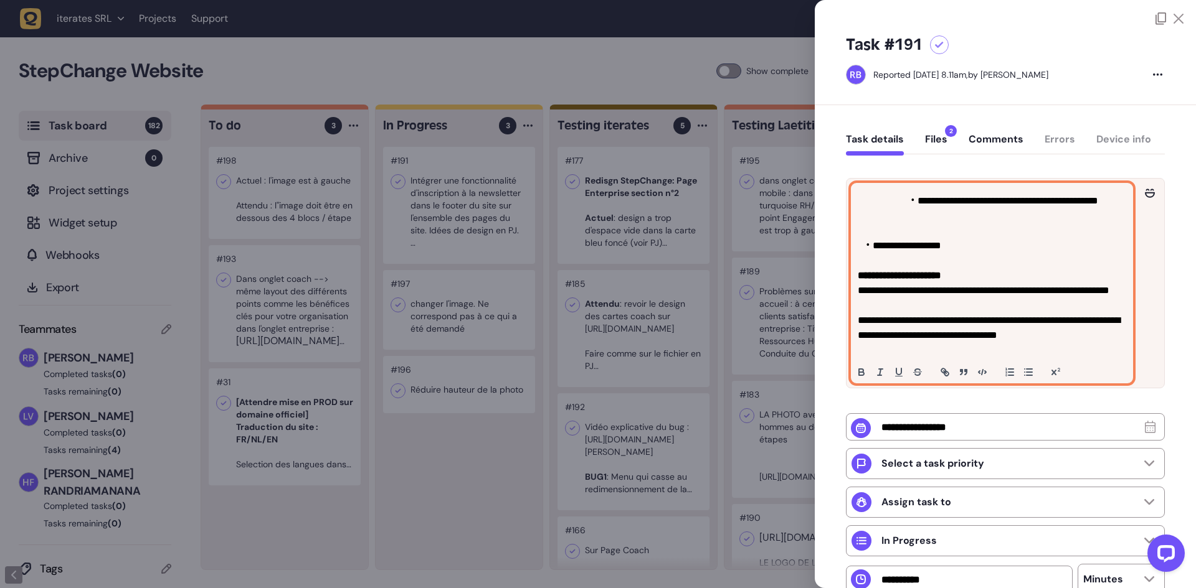
scroll to position [187, 0]
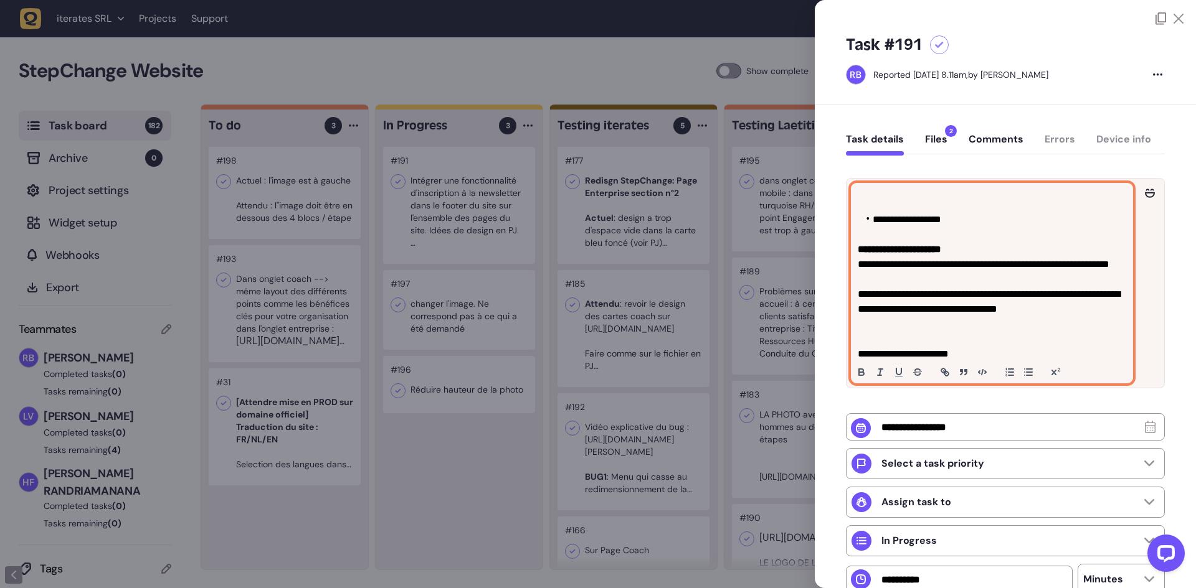
click at [941, 136] on button "Files 2" at bounding box center [936, 144] width 22 height 22
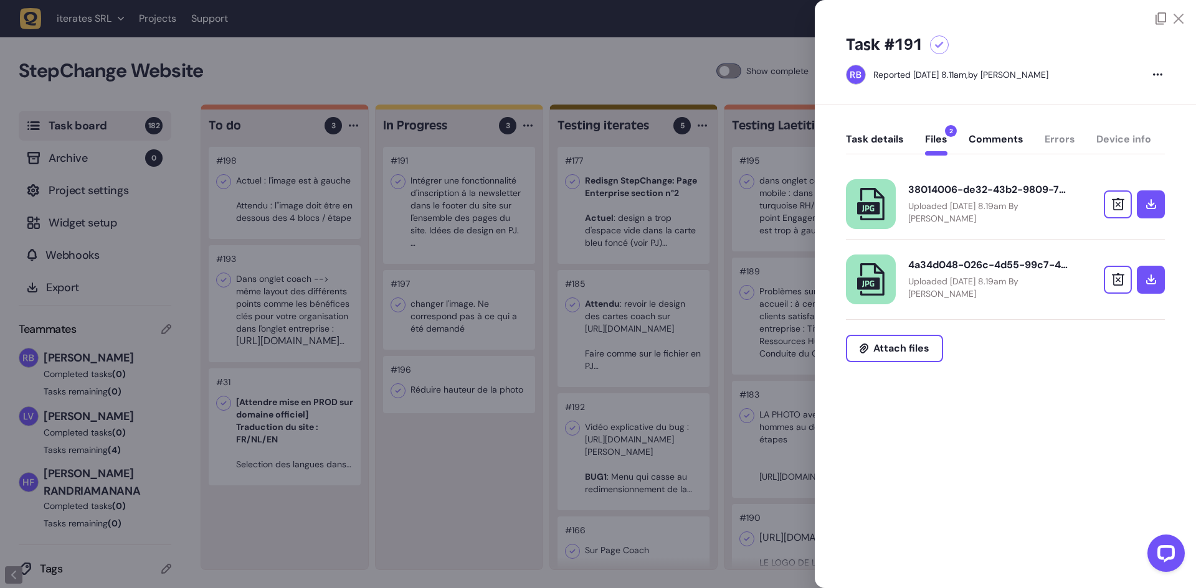
click at [880, 140] on button "Task details" at bounding box center [875, 144] width 58 height 22
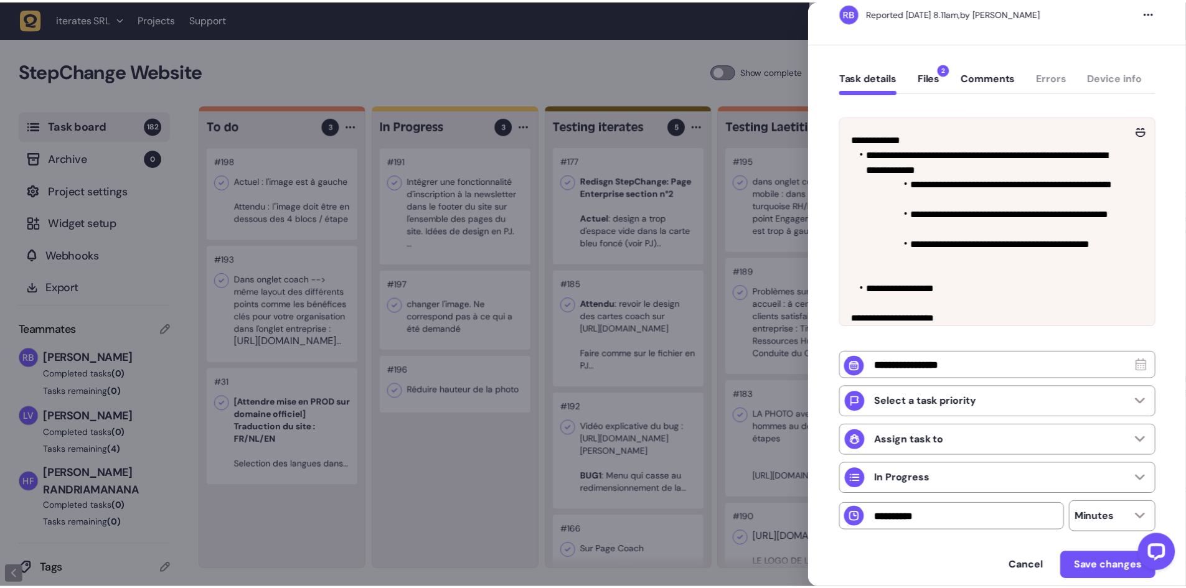
scroll to position [77, 0]
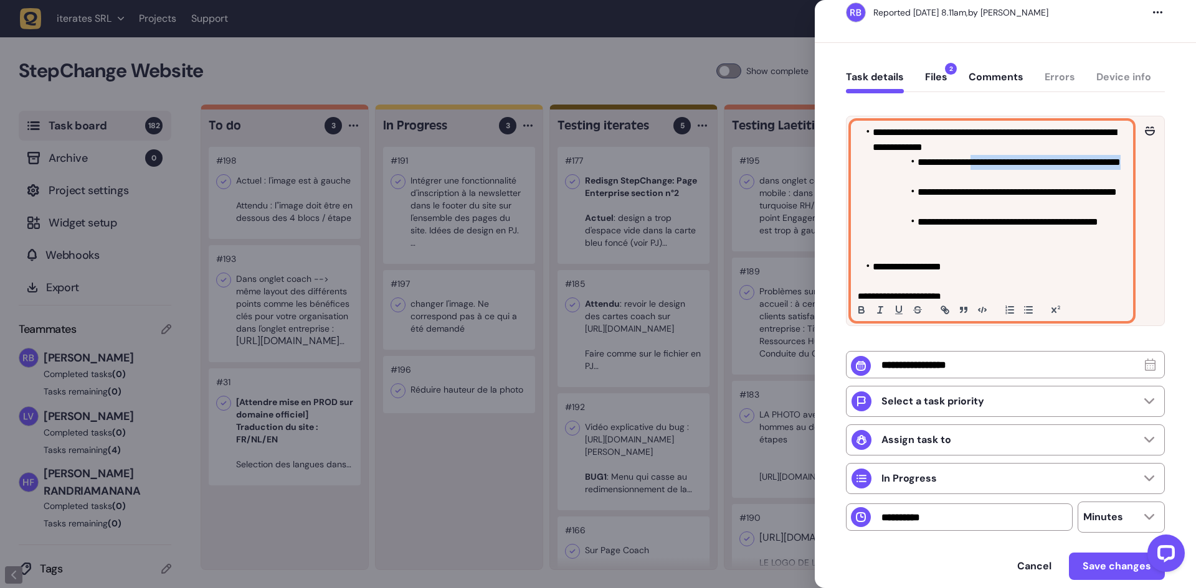
drag, startPoint x: 915, startPoint y: 176, endPoint x: 1107, endPoint y: 176, distance: 191.8
click at [1107, 176] on li "**********" at bounding box center [997, 170] width 250 height 30
copy li "**********"
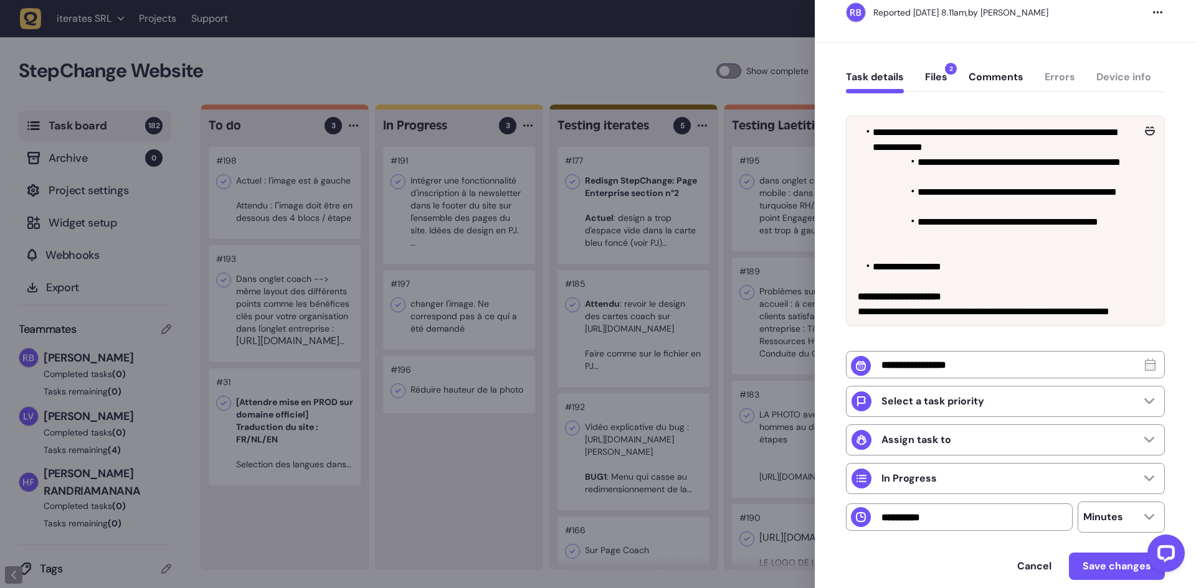
click at [471, 465] on div at bounding box center [598, 294] width 1196 height 588
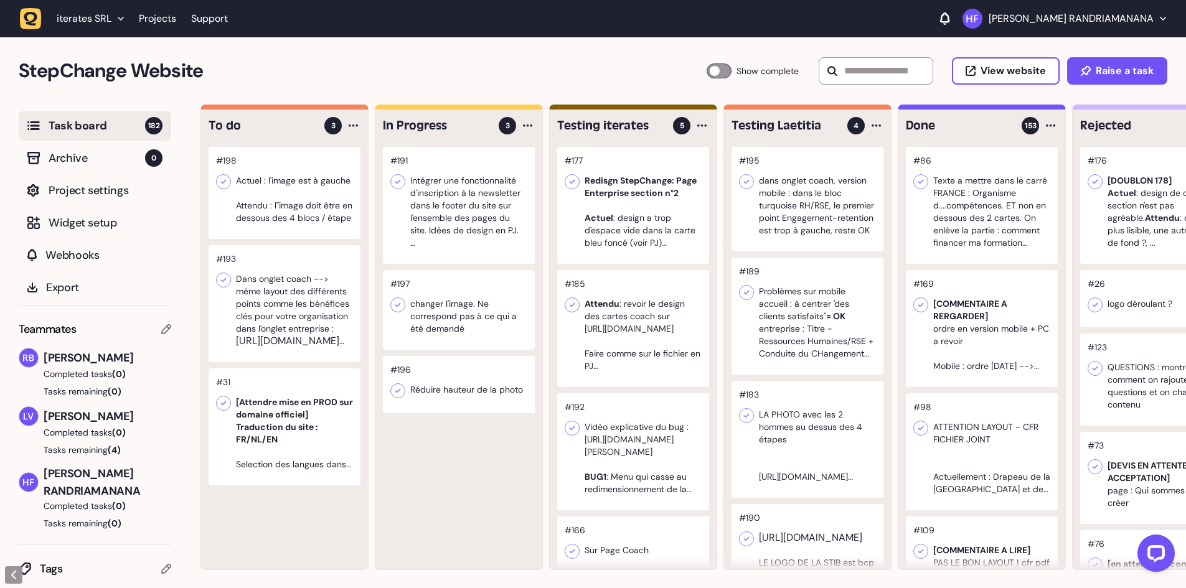
click at [308, 237] on div at bounding box center [285, 193] width 152 height 92
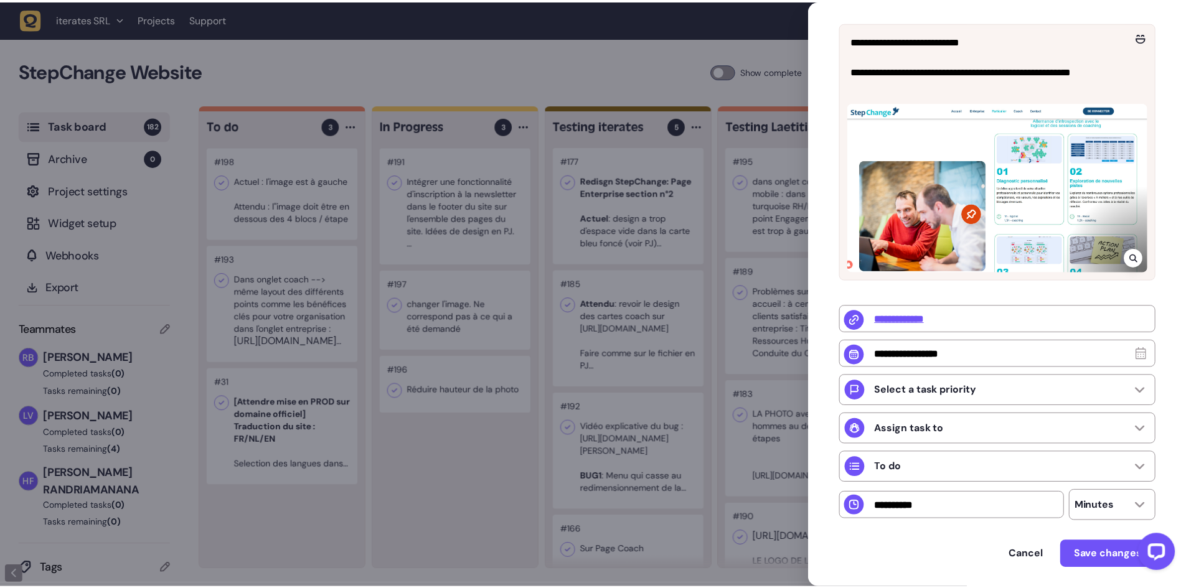
scroll to position [187, 0]
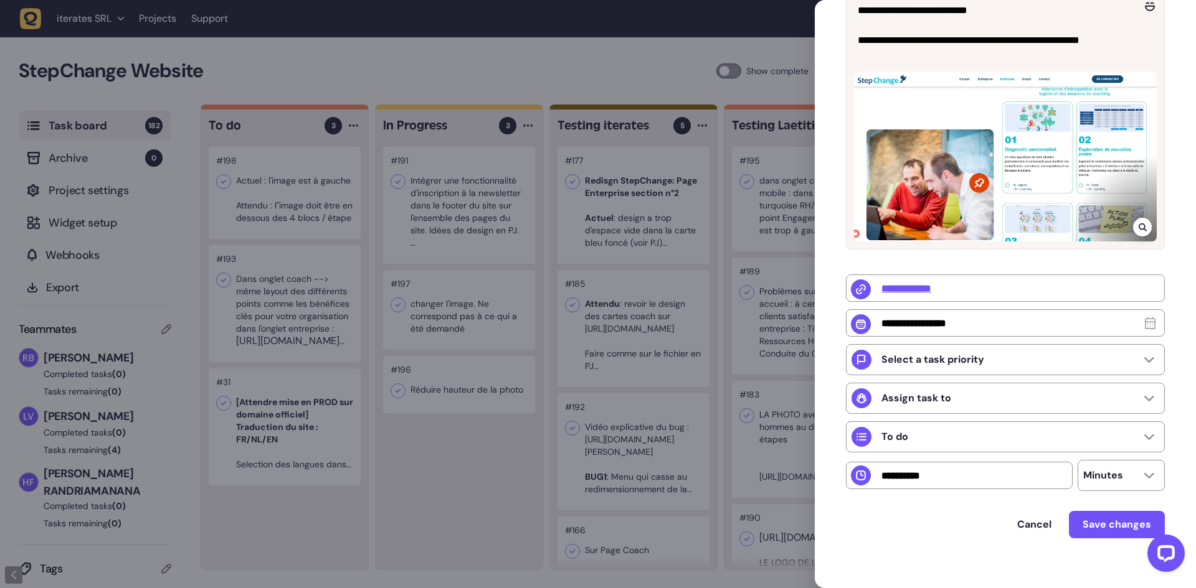
click at [449, 445] on div at bounding box center [598, 294] width 1196 height 588
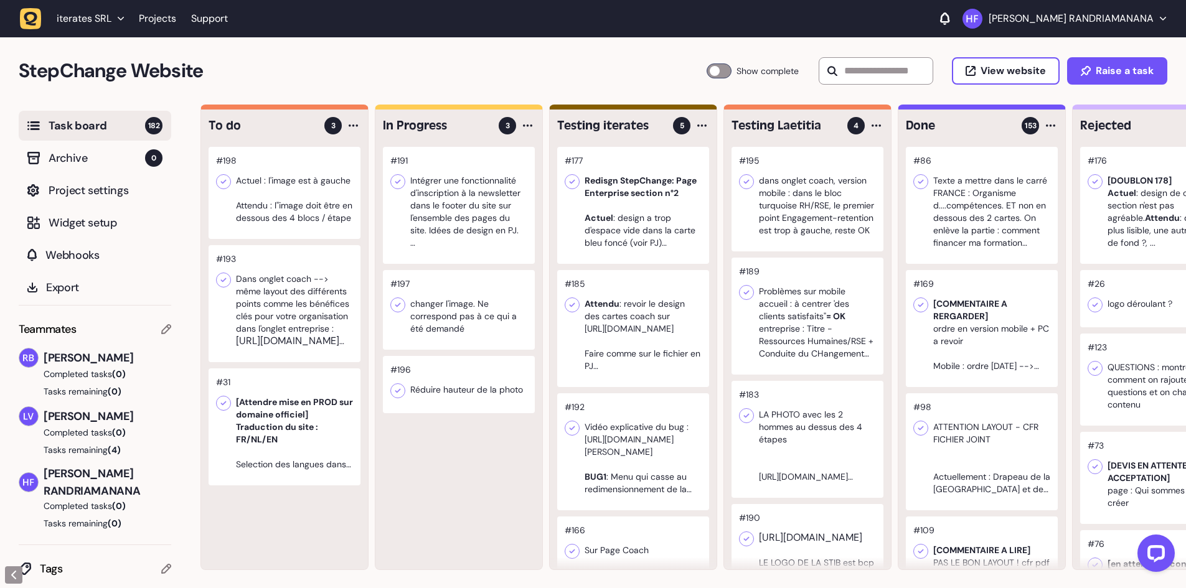
click at [303, 196] on div at bounding box center [285, 193] width 152 height 92
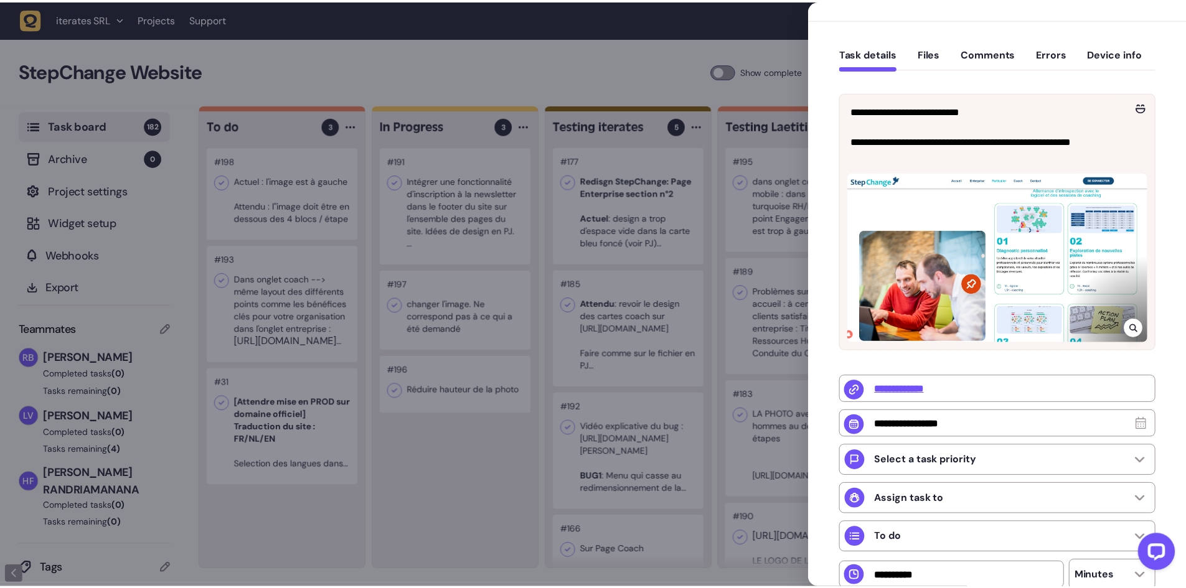
scroll to position [62, 0]
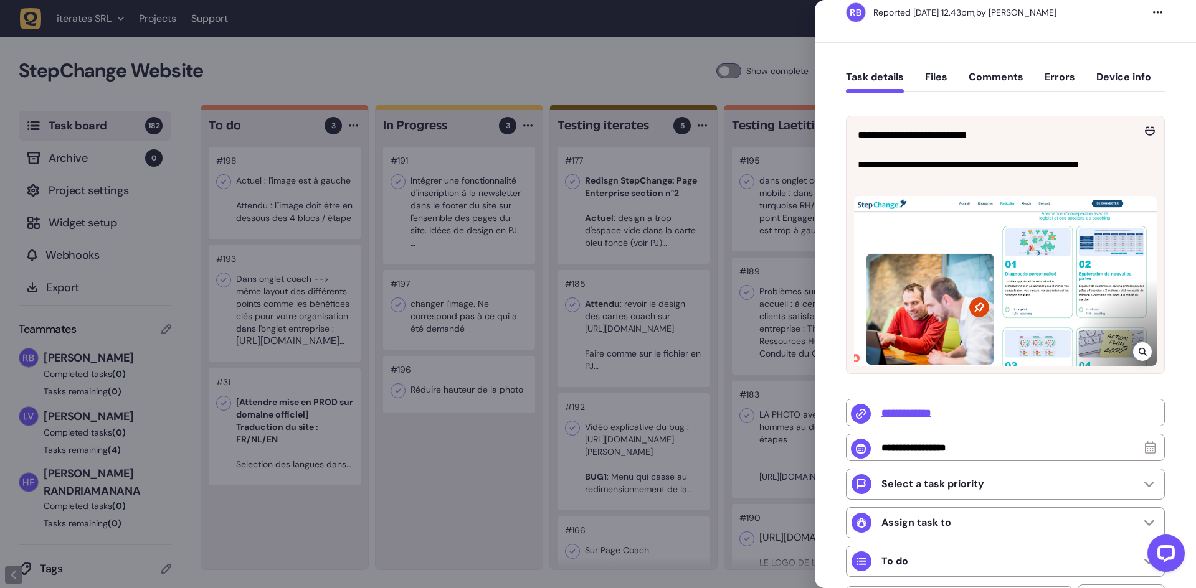
click at [436, 316] on div at bounding box center [598, 294] width 1196 height 588
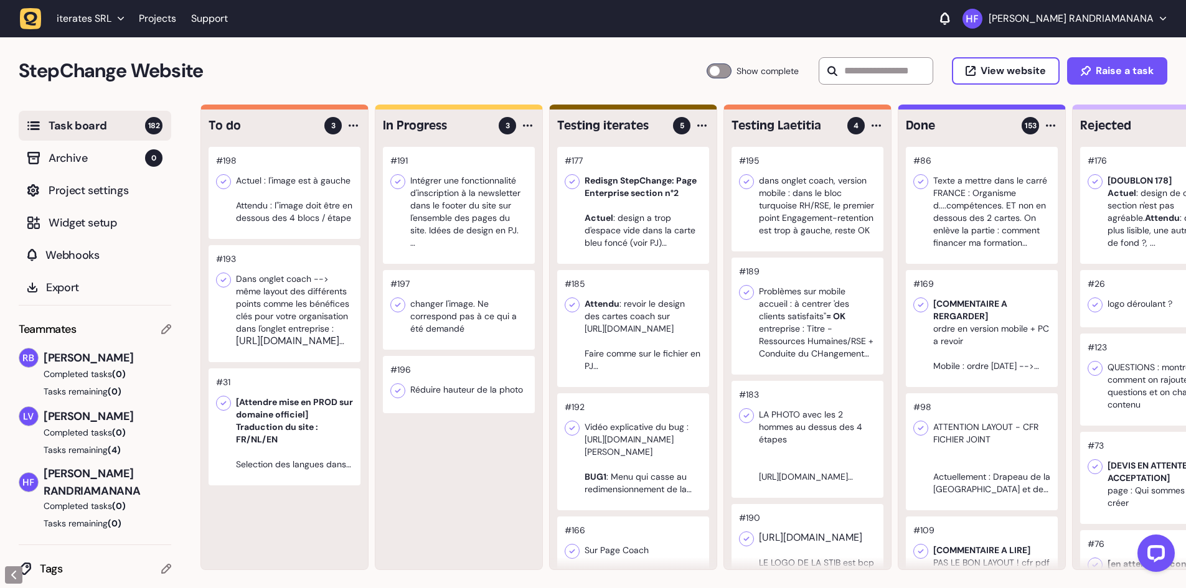
click at [455, 319] on div at bounding box center [459, 310] width 152 height 80
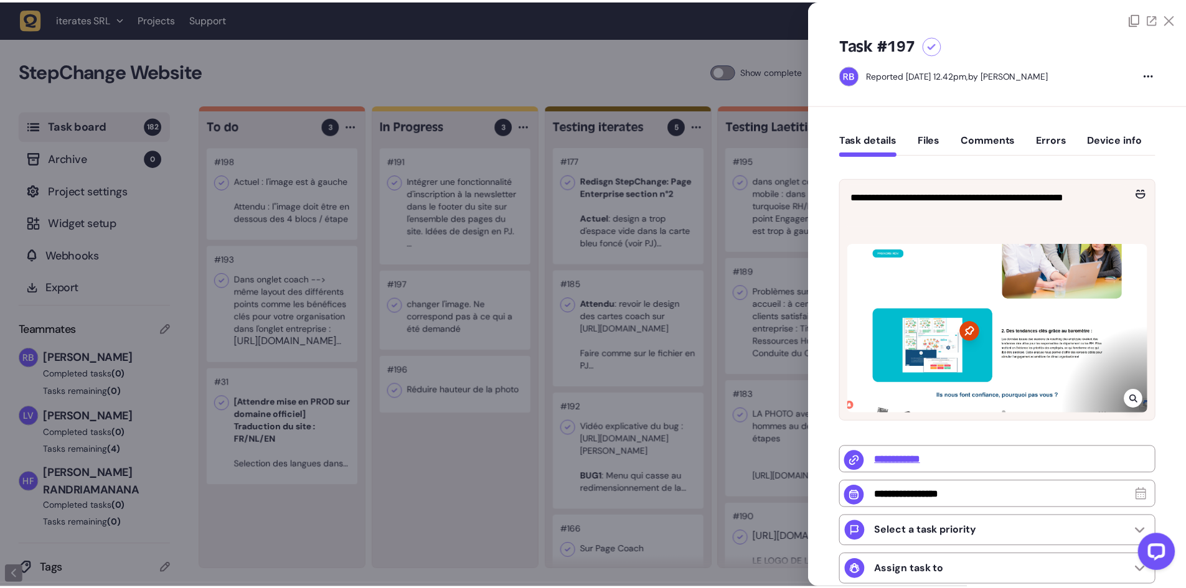
scroll to position [62, 0]
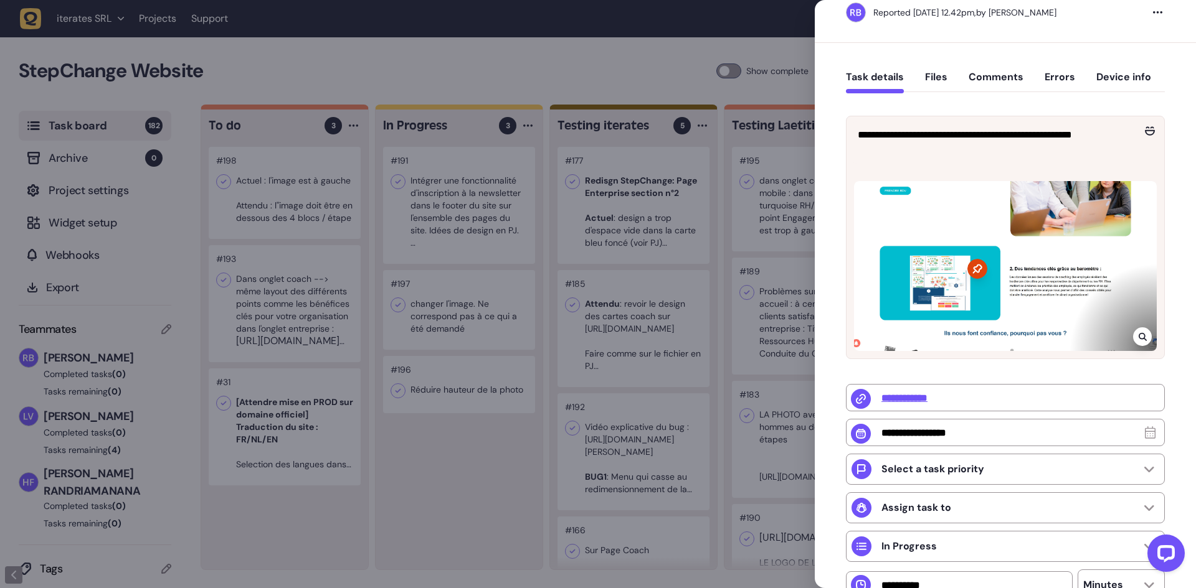
click at [494, 448] on div at bounding box center [598, 294] width 1196 height 588
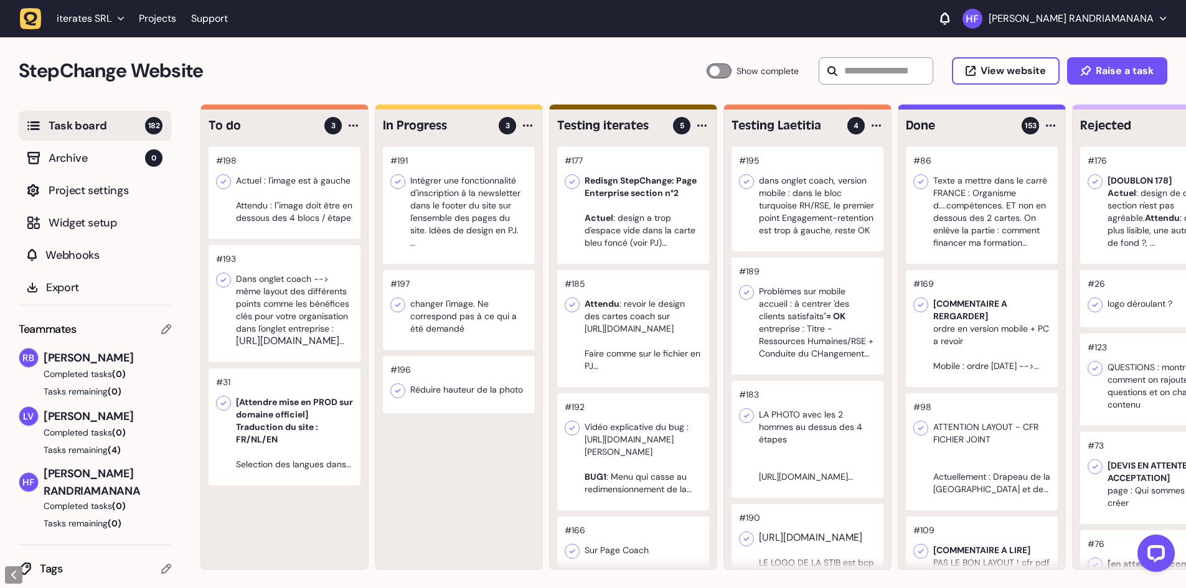
click at [484, 326] on div at bounding box center [459, 310] width 152 height 80
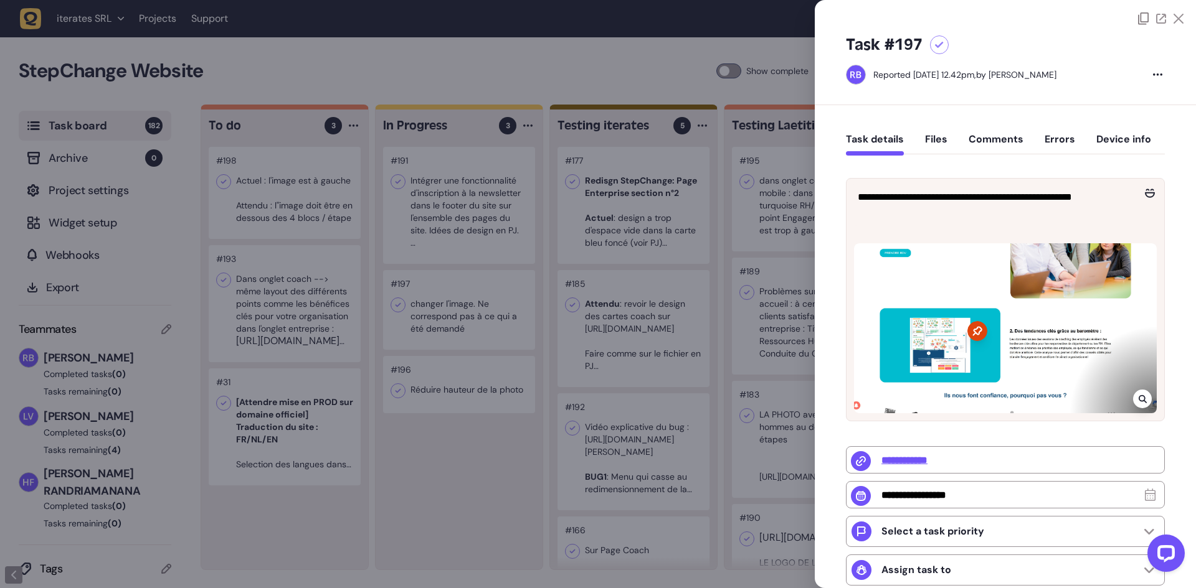
drag, startPoint x: 410, startPoint y: 504, endPoint x: 420, endPoint y: 483, distance: 23.1
click at [412, 503] on div at bounding box center [598, 294] width 1196 height 588
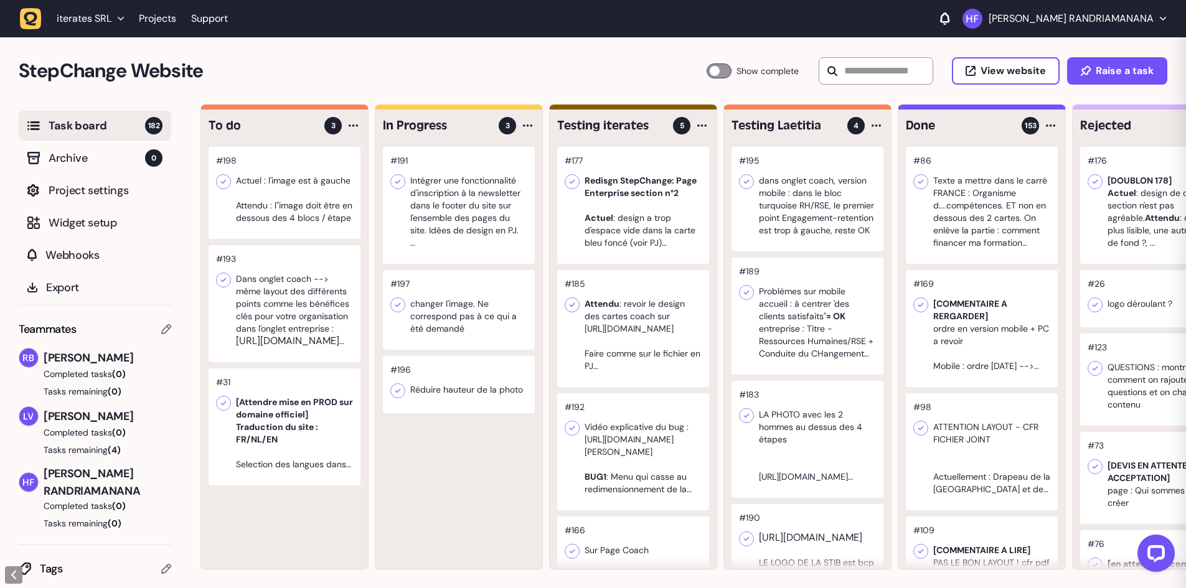
click at [481, 361] on div at bounding box center [459, 384] width 152 height 57
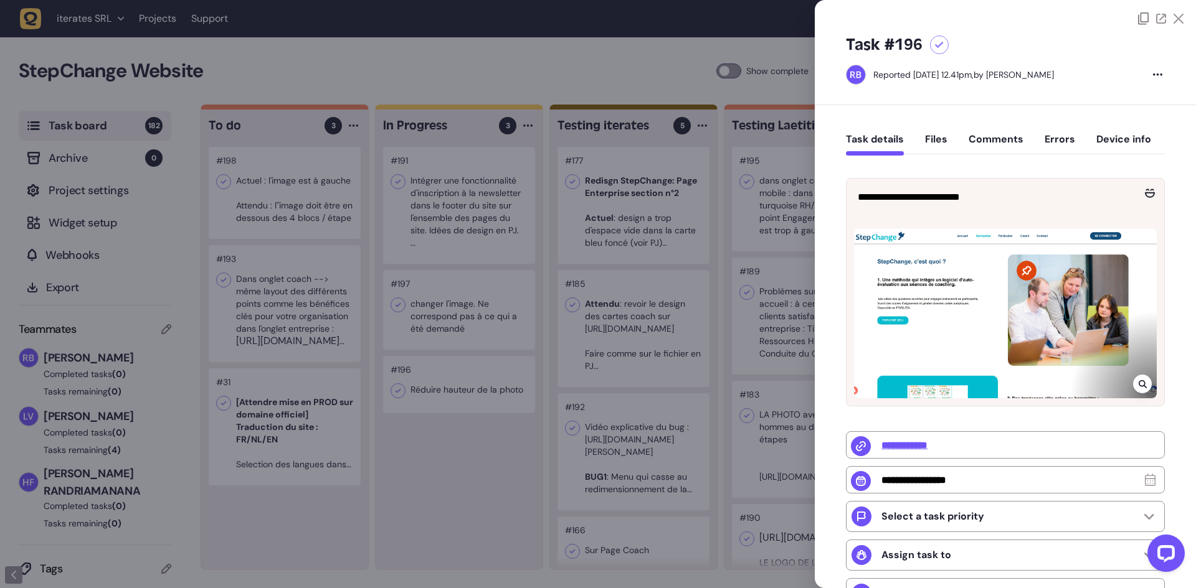
drag, startPoint x: 501, startPoint y: 362, endPoint x: 490, endPoint y: 291, distance: 71.2
click at [501, 361] on div at bounding box center [598, 294] width 1196 height 588
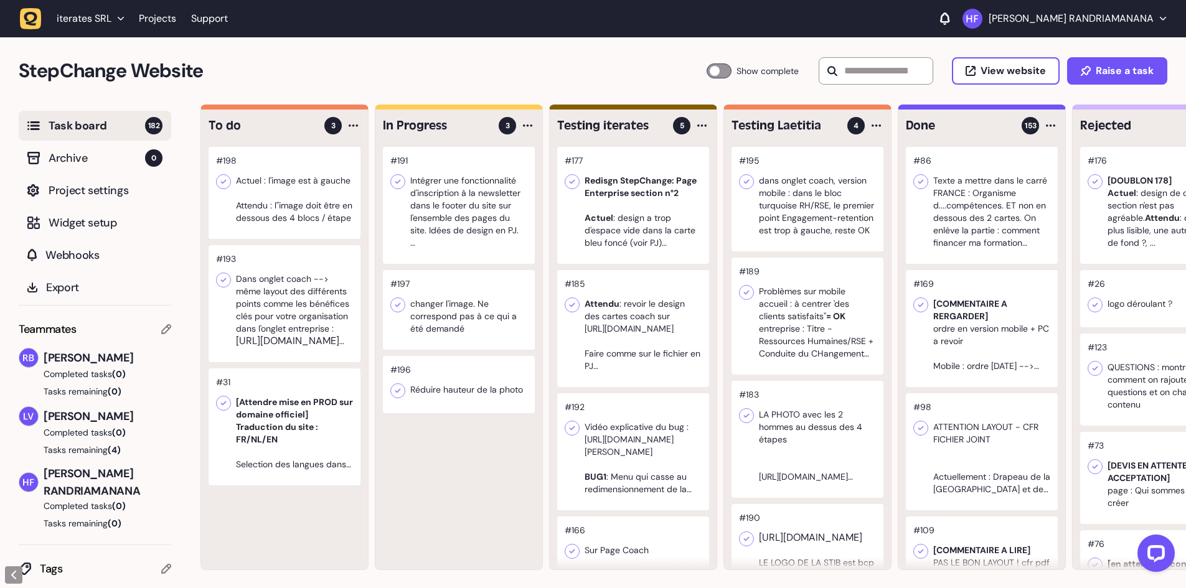
scroll to position [1, 0]
click at [445, 244] on div at bounding box center [459, 204] width 152 height 117
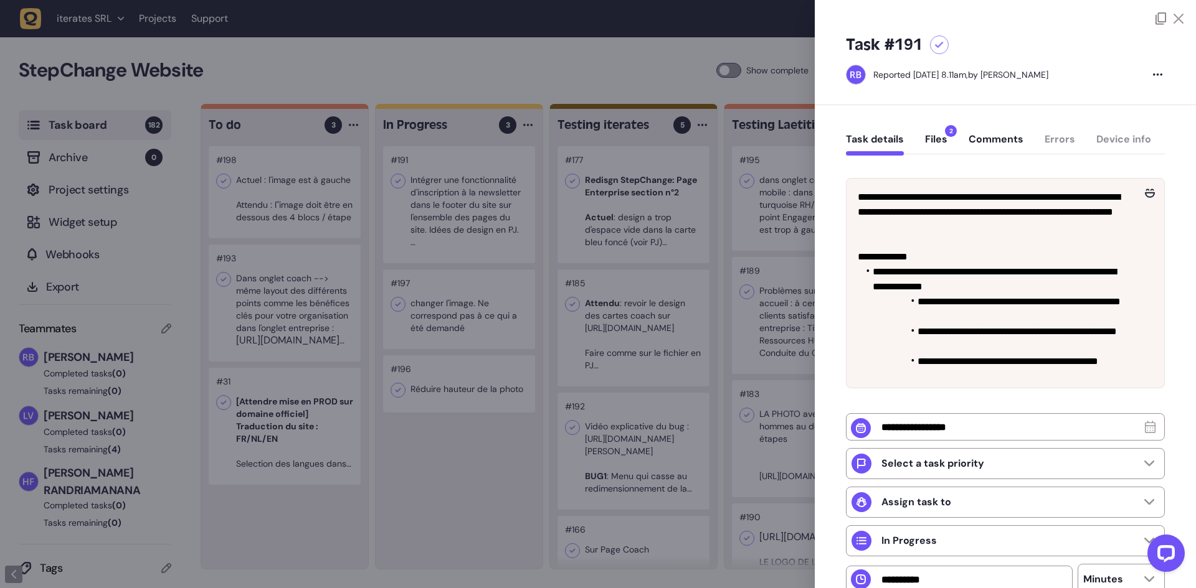
click at [1177, 19] on icon at bounding box center [1178, 19] width 10 height 10
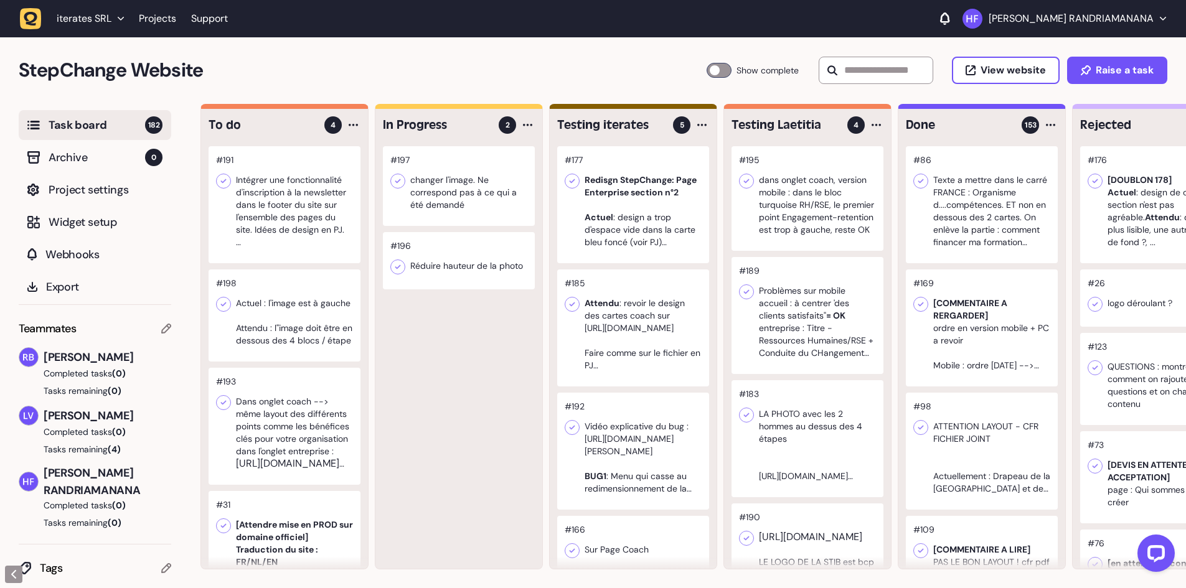
click at [292, 173] on div at bounding box center [285, 204] width 152 height 117
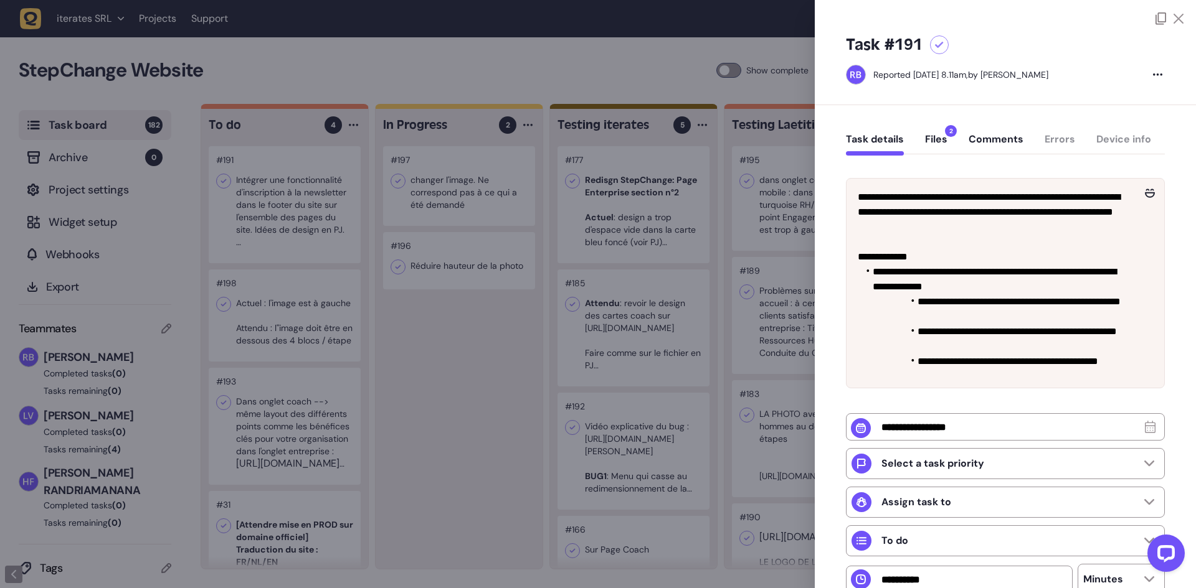
click at [979, 131] on div "Task details Files 2 Comments Errors Device info" at bounding box center [1005, 142] width 319 height 37
click at [986, 139] on button "Comments" at bounding box center [995, 144] width 55 height 22
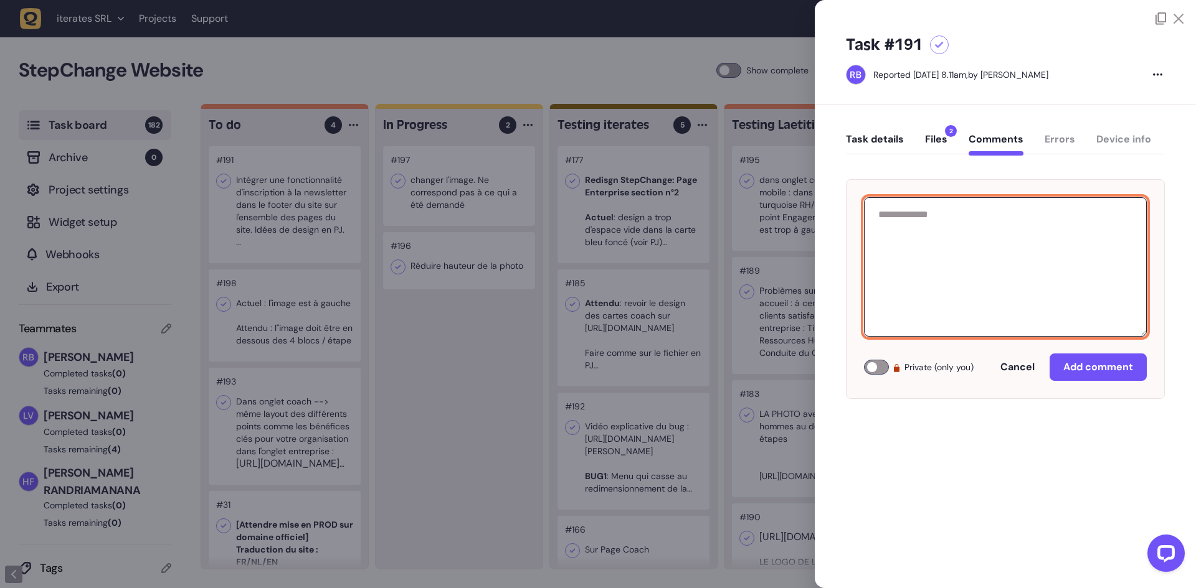
click at [935, 234] on textarea at bounding box center [1005, 266] width 283 height 139
type textarea "*"
click at [1105, 271] on textarea "**********" at bounding box center [1005, 266] width 283 height 139
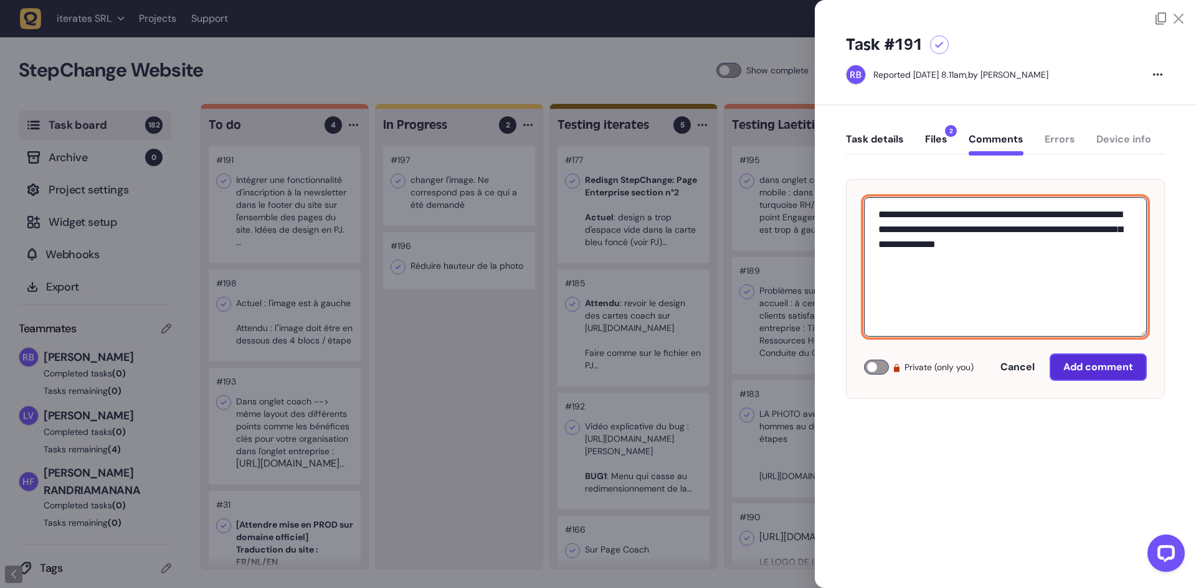
type textarea "**********"
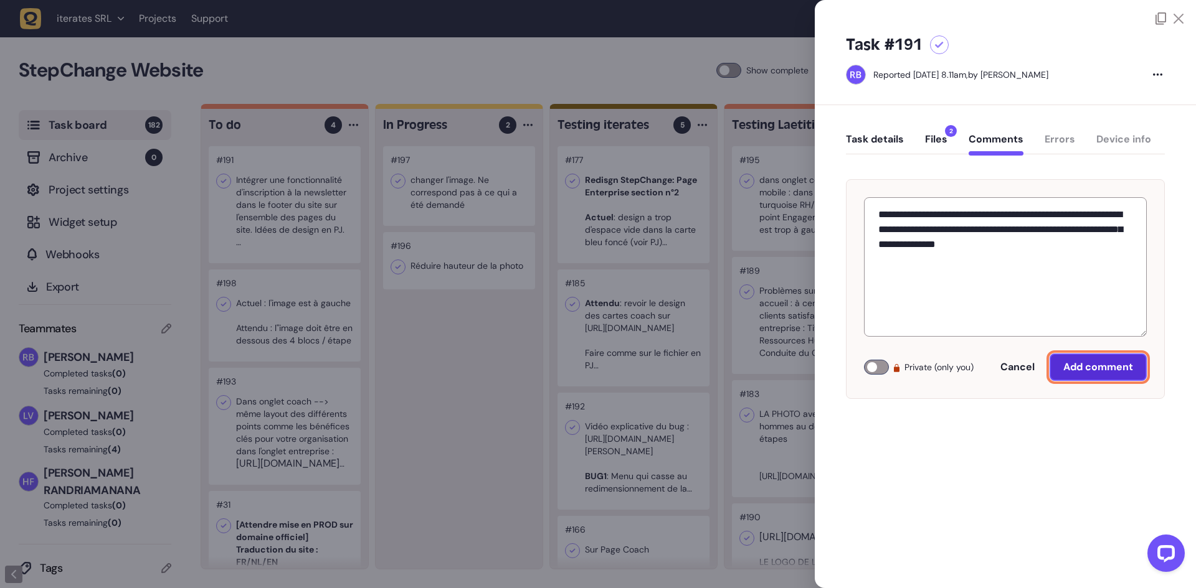
click at [1102, 369] on span "Add comment" at bounding box center [1098, 367] width 70 height 10
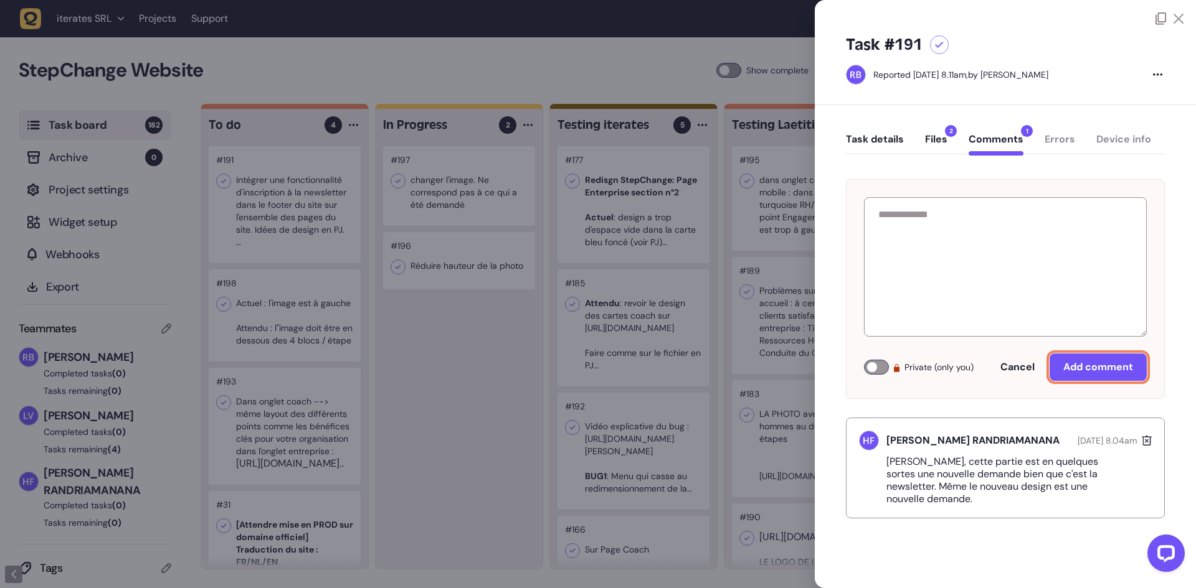
click at [869, 138] on button "Task details" at bounding box center [875, 144] width 58 height 22
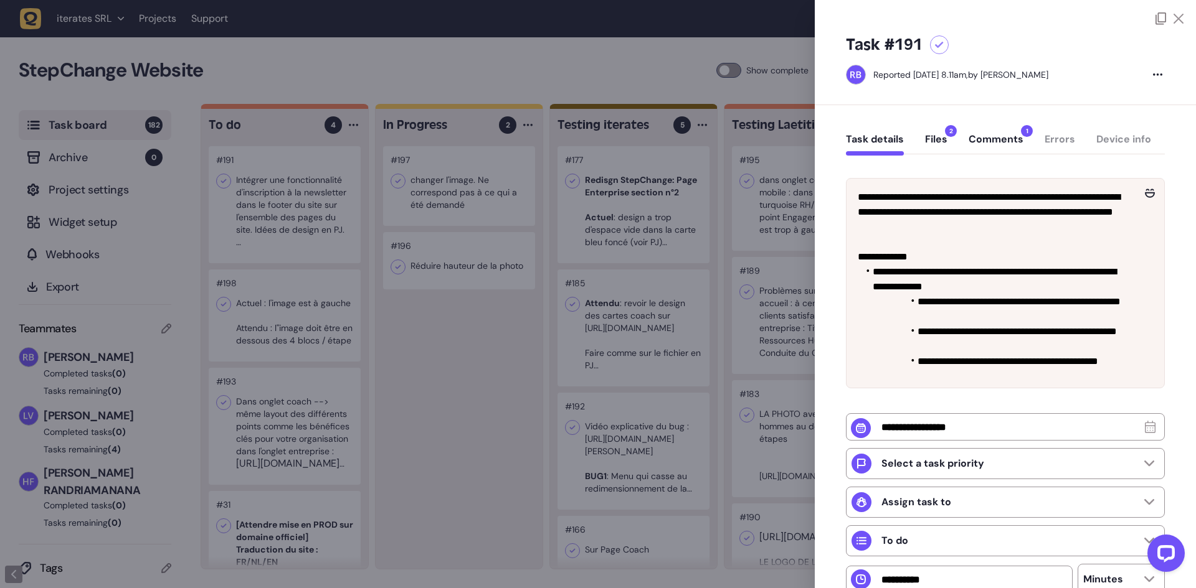
click at [475, 356] on div at bounding box center [598, 294] width 1196 height 588
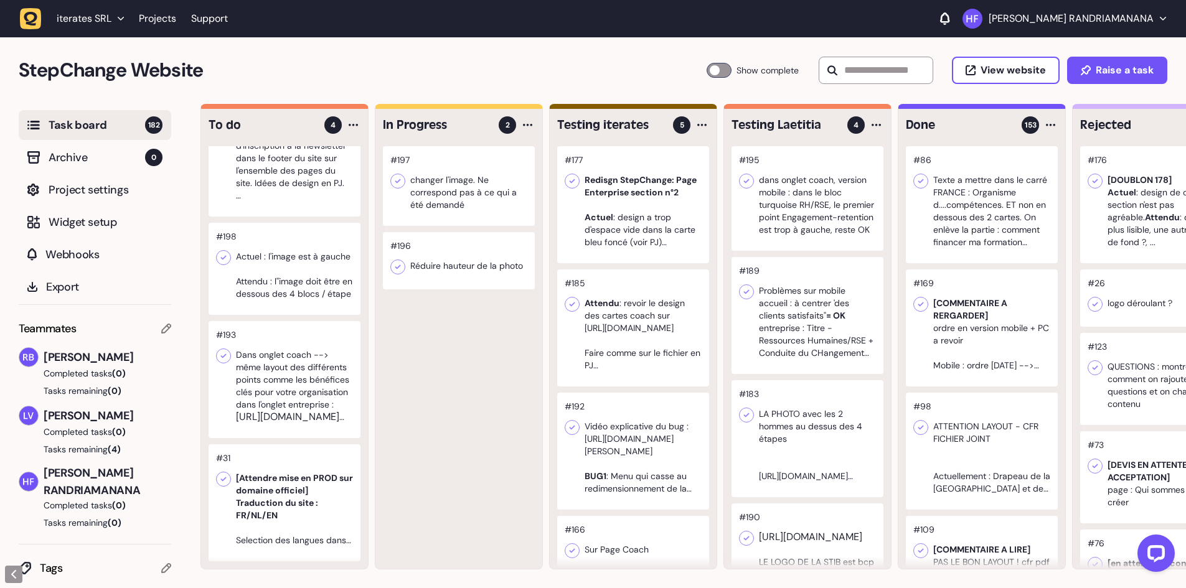
scroll to position [68, 0]
click at [304, 456] on div at bounding box center [285, 503] width 152 height 117
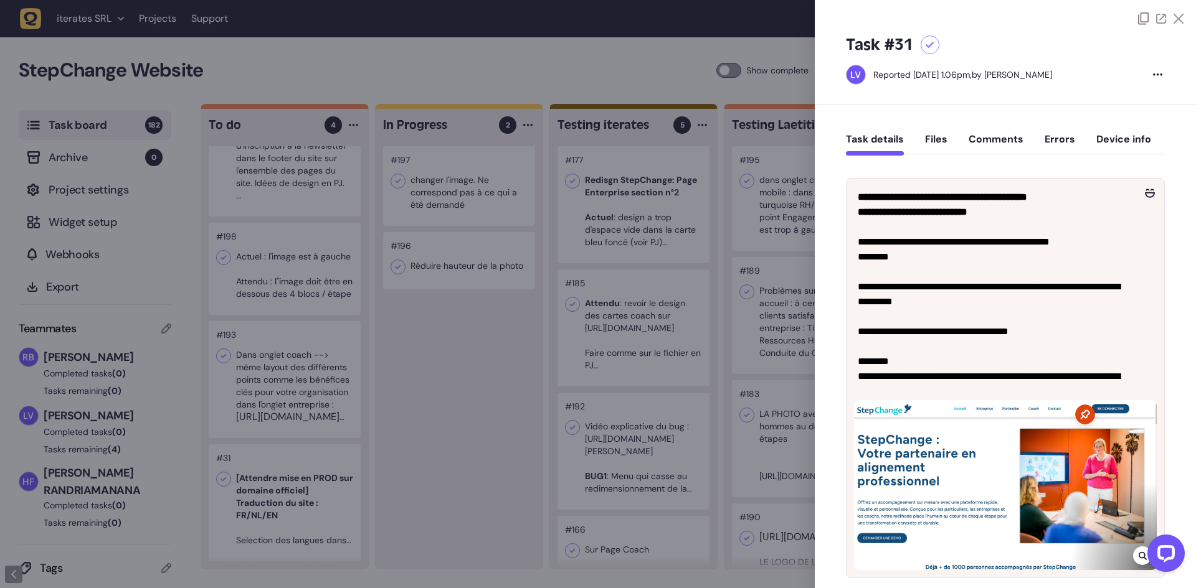
click at [405, 363] on div at bounding box center [598, 294] width 1196 height 588
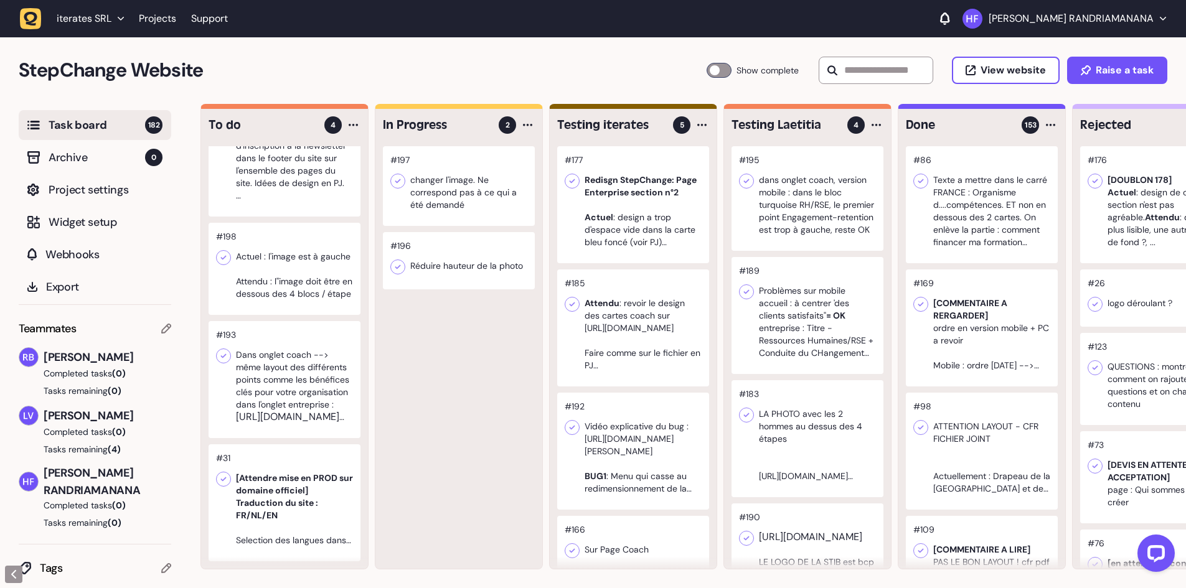
click at [467, 264] on div at bounding box center [459, 260] width 152 height 57
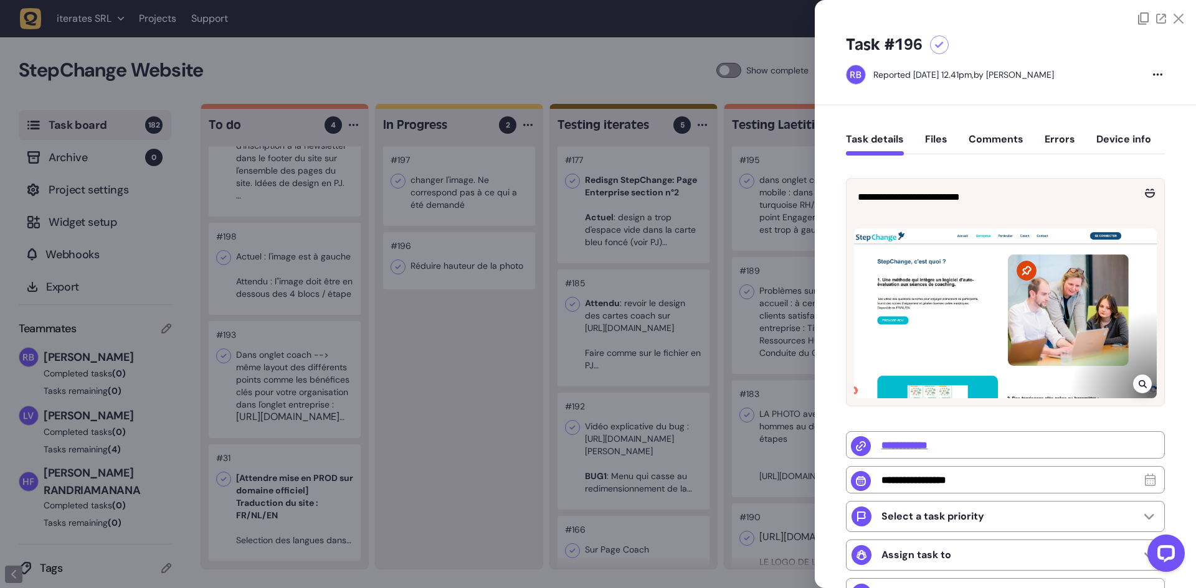
click at [431, 361] on div at bounding box center [598, 294] width 1196 height 588
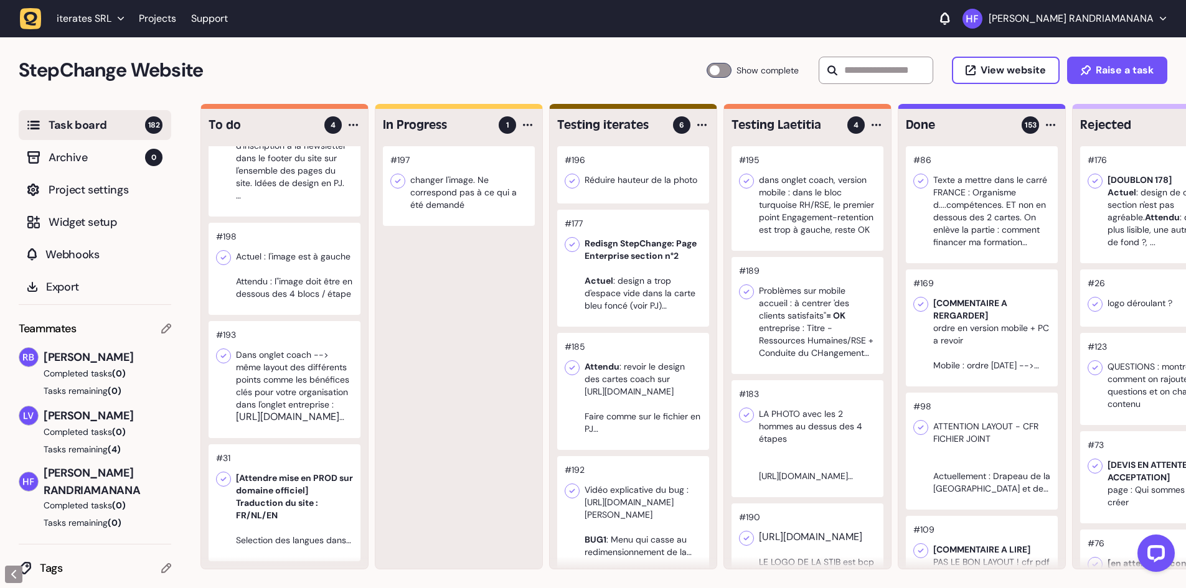
click at [605, 177] on div at bounding box center [633, 174] width 152 height 57
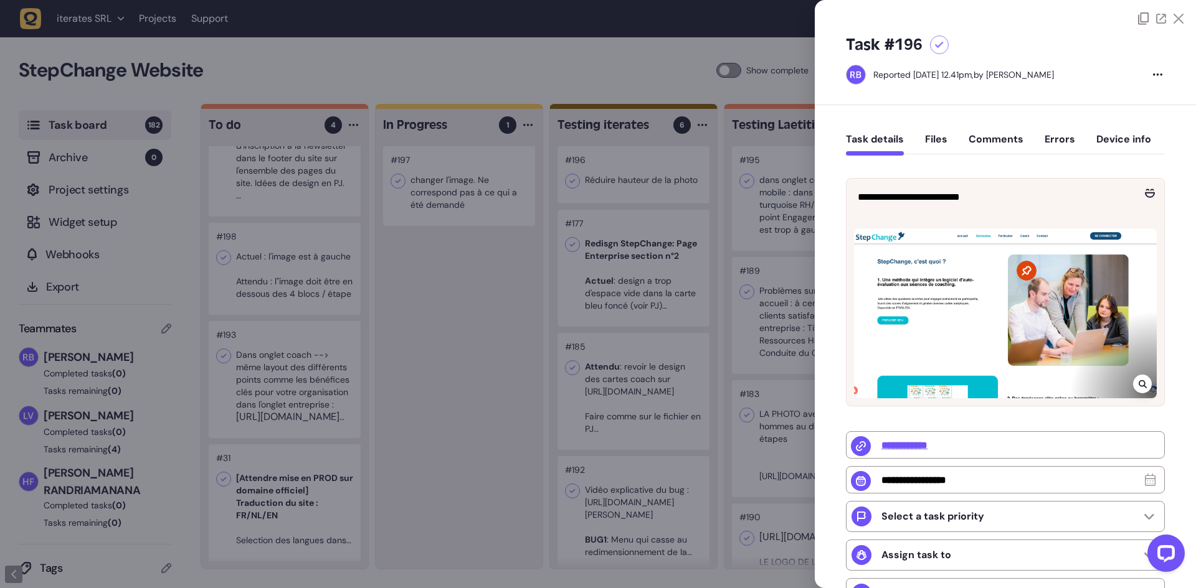
click at [1012, 141] on button "Comments" at bounding box center [995, 144] width 55 height 22
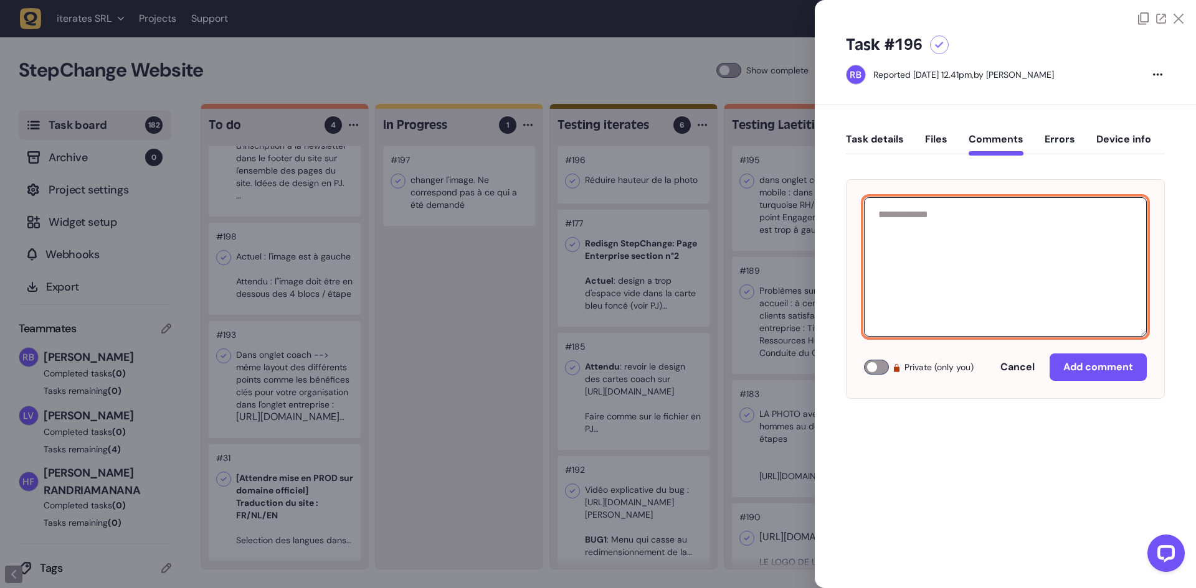
click at [937, 233] on textarea at bounding box center [1005, 266] width 283 height 139
click at [975, 256] on textarea "**********" at bounding box center [1005, 266] width 283 height 139
click at [976, 257] on textarea "**********" at bounding box center [1005, 266] width 283 height 139
click at [1098, 257] on textarea "**********" at bounding box center [1005, 266] width 283 height 139
click at [1031, 237] on textarea "**********" at bounding box center [1005, 266] width 283 height 139
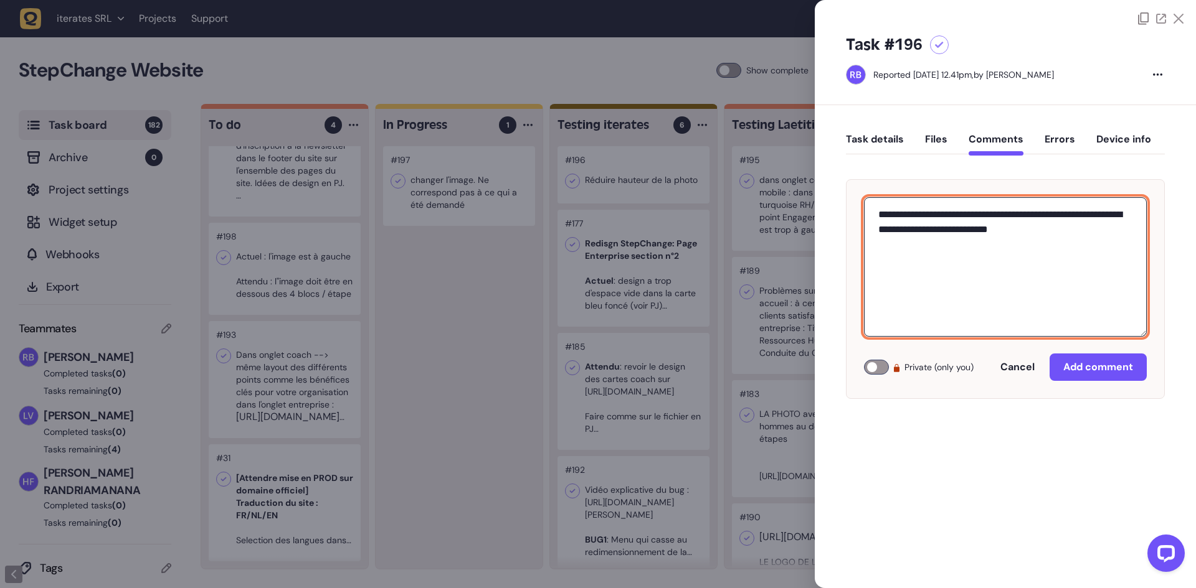
click at [1053, 283] on textarea "**********" at bounding box center [1005, 266] width 283 height 139
click at [1085, 230] on textarea "**********" at bounding box center [1005, 266] width 283 height 139
click at [1071, 200] on textarea "**********" at bounding box center [1005, 266] width 283 height 139
click at [1006, 252] on textarea "**********" at bounding box center [1005, 266] width 283 height 139
type textarea "**********"
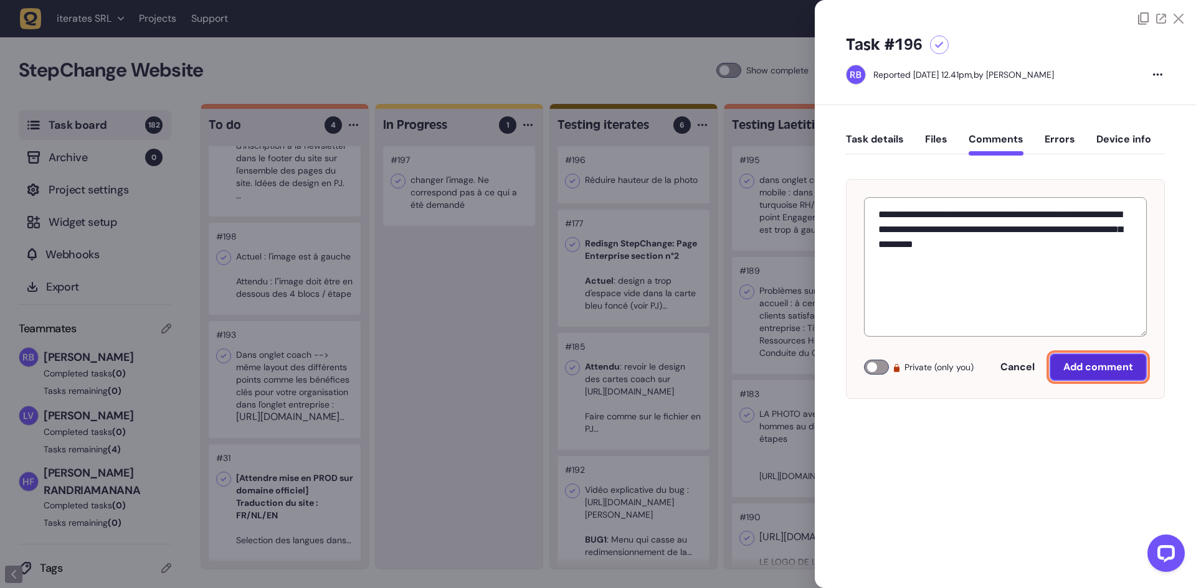
click at [1080, 366] on span "Add comment" at bounding box center [1098, 367] width 70 height 10
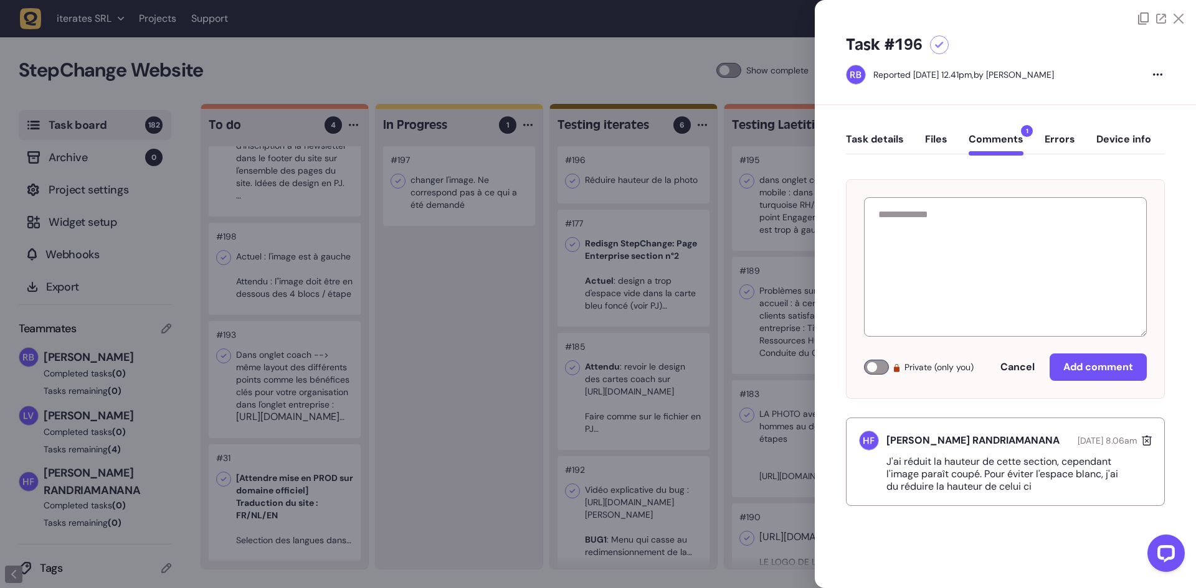
click at [418, 311] on div at bounding box center [598, 294] width 1196 height 588
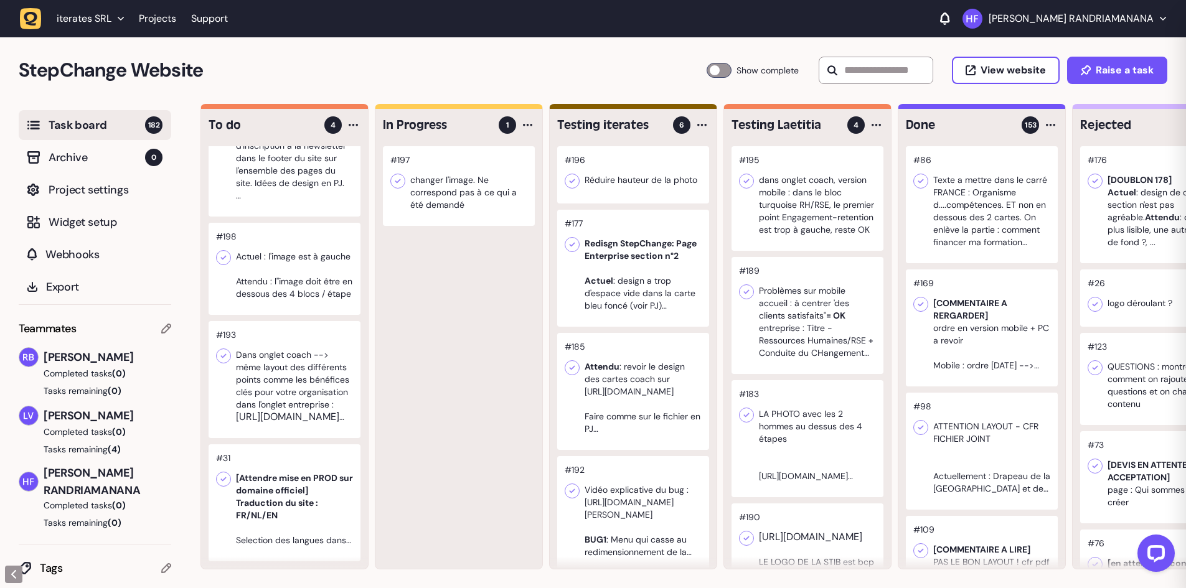
click at [455, 198] on div at bounding box center [459, 186] width 152 height 80
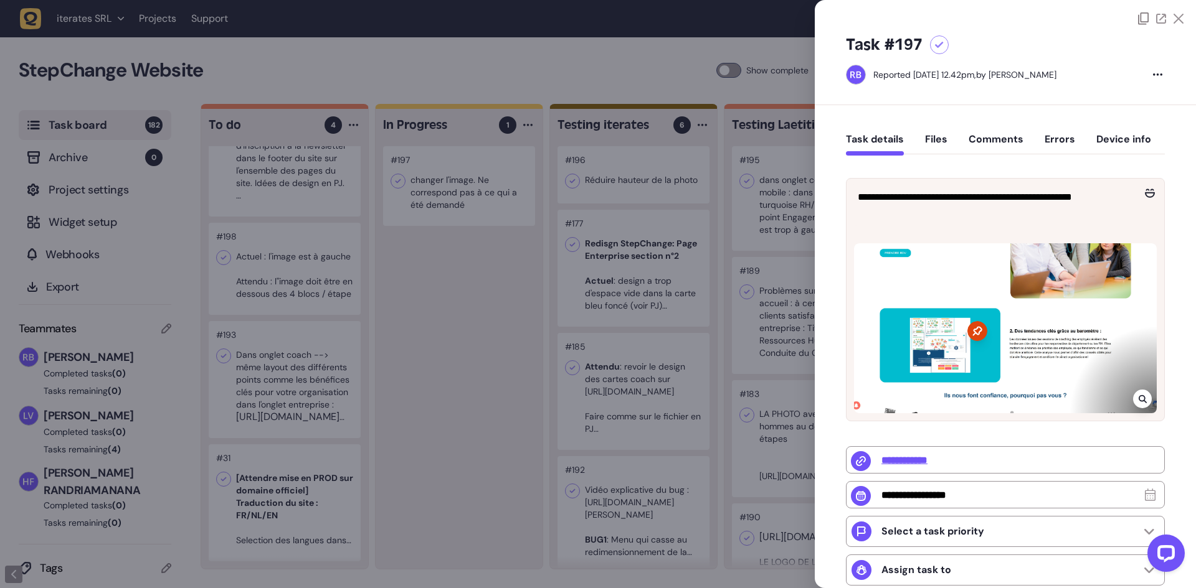
click at [981, 137] on button "Comments" at bounding box center [995, 144] width 55 height 22
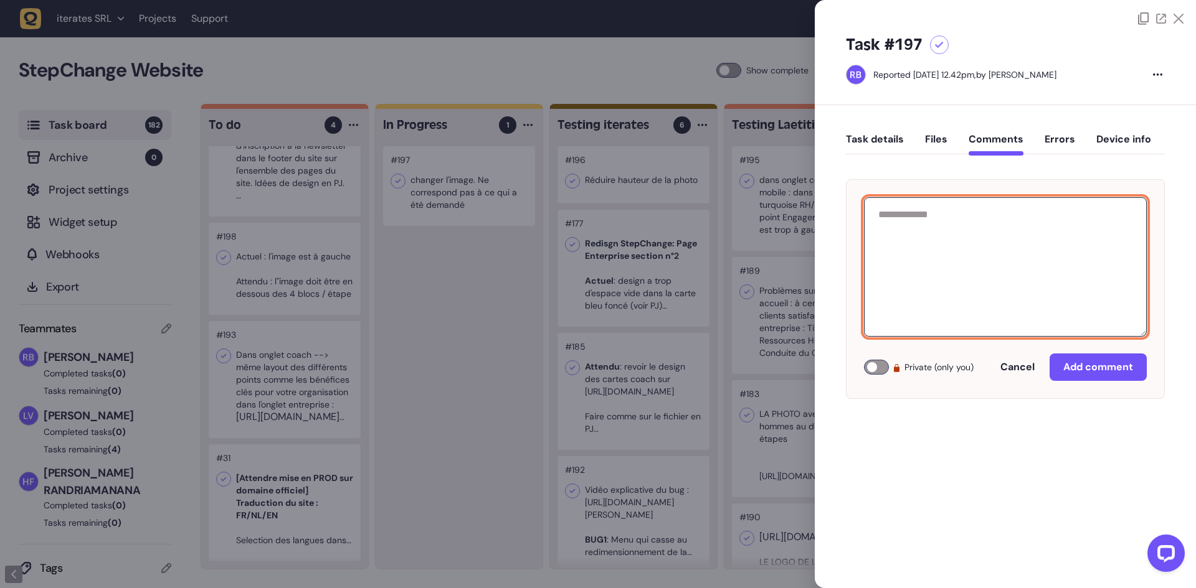
click at [957, 246] on textarea at bounding box center [1005, 266] width 283 height 139
click at [1077, 218] on textarea "**********" at bounding box center [1005, 266] width 283 height 139
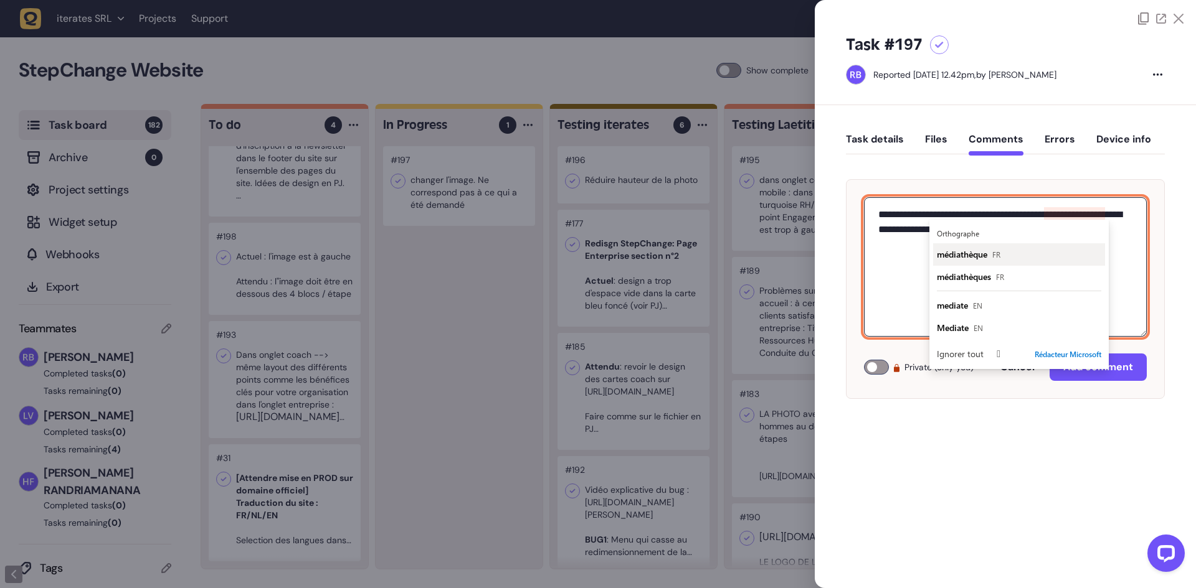
type textarea "**********"
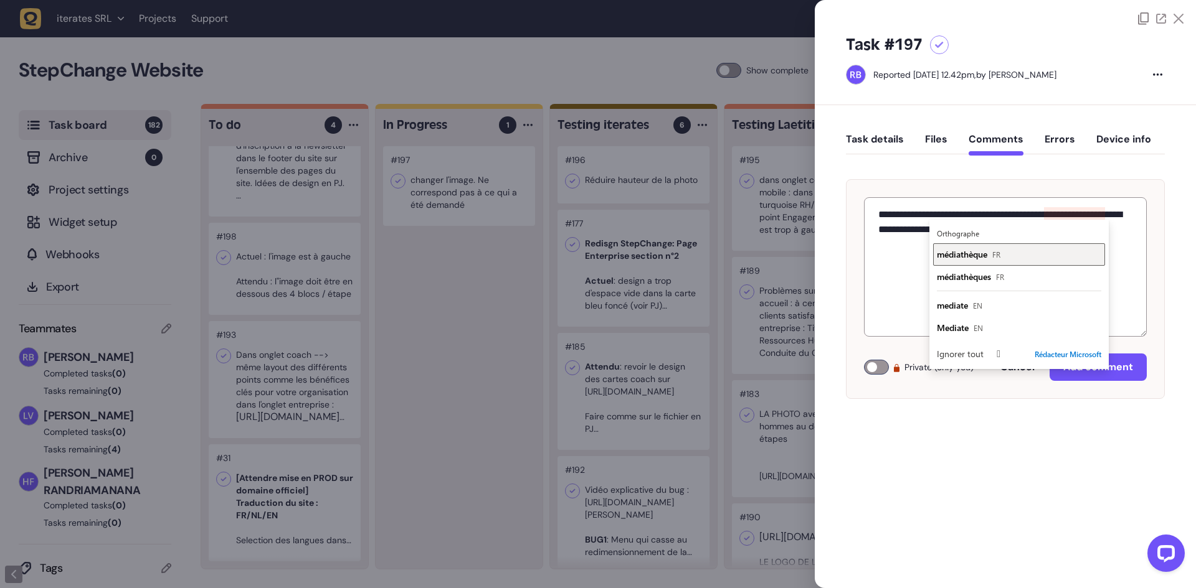
click at [955, 257] on span "médiathèque" at bounding box center [962, 254] width 50 height 12
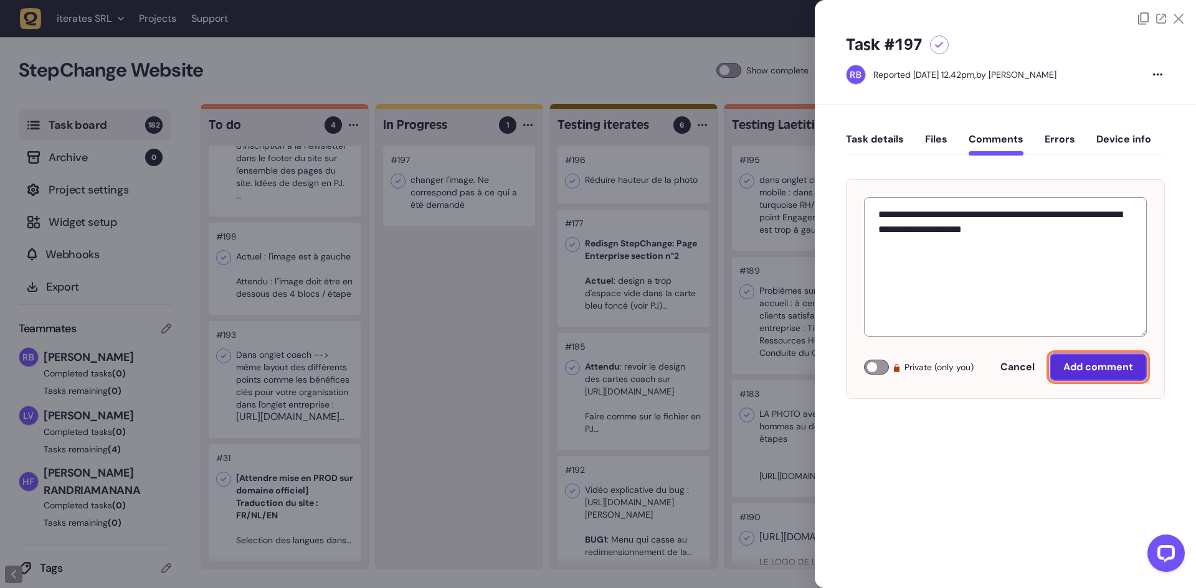
click at [1082, 371] on span "Add comment" at bounding box center [1098, 367] width 70 height 10
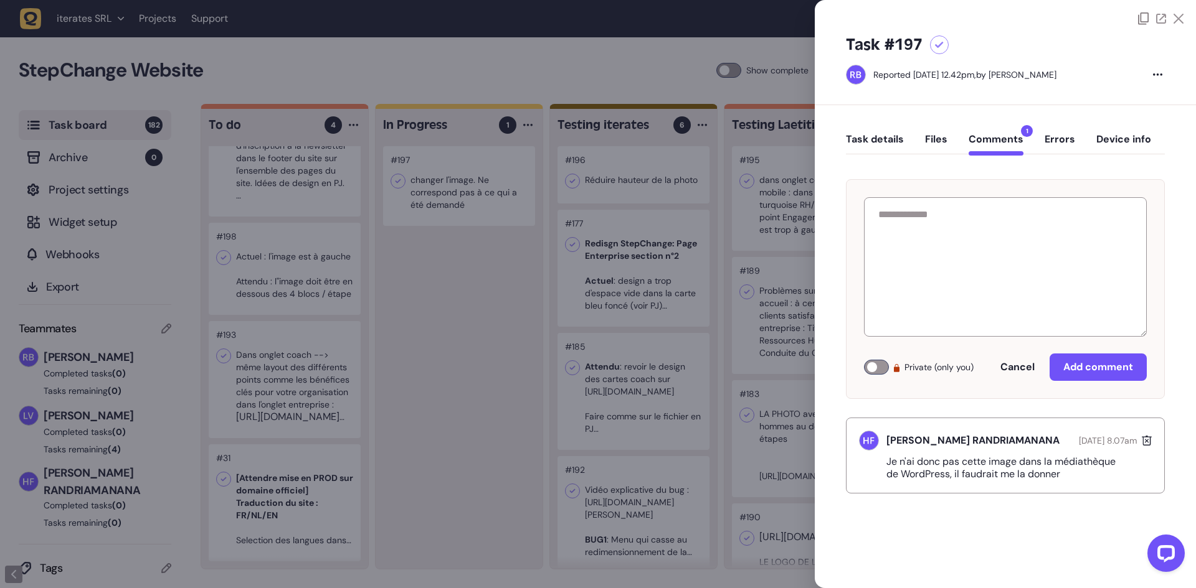
click at [428, 290] on div at bounding box center [598, 294] width 1196 height 588
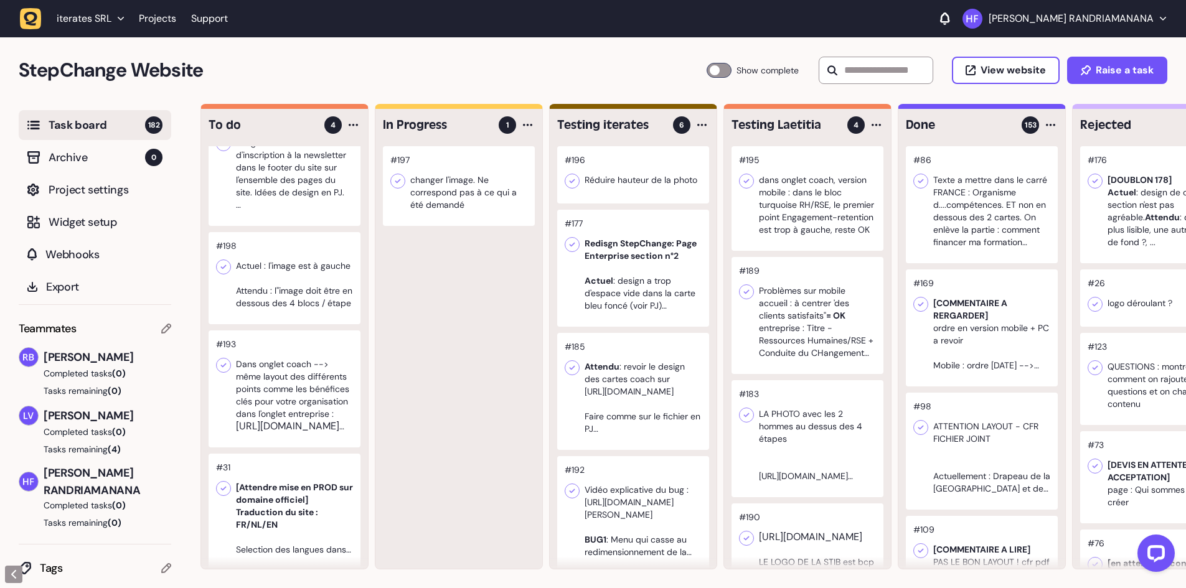
scroll to position [68, 0]
